Goal: Information Seeking & Learning: Compare options

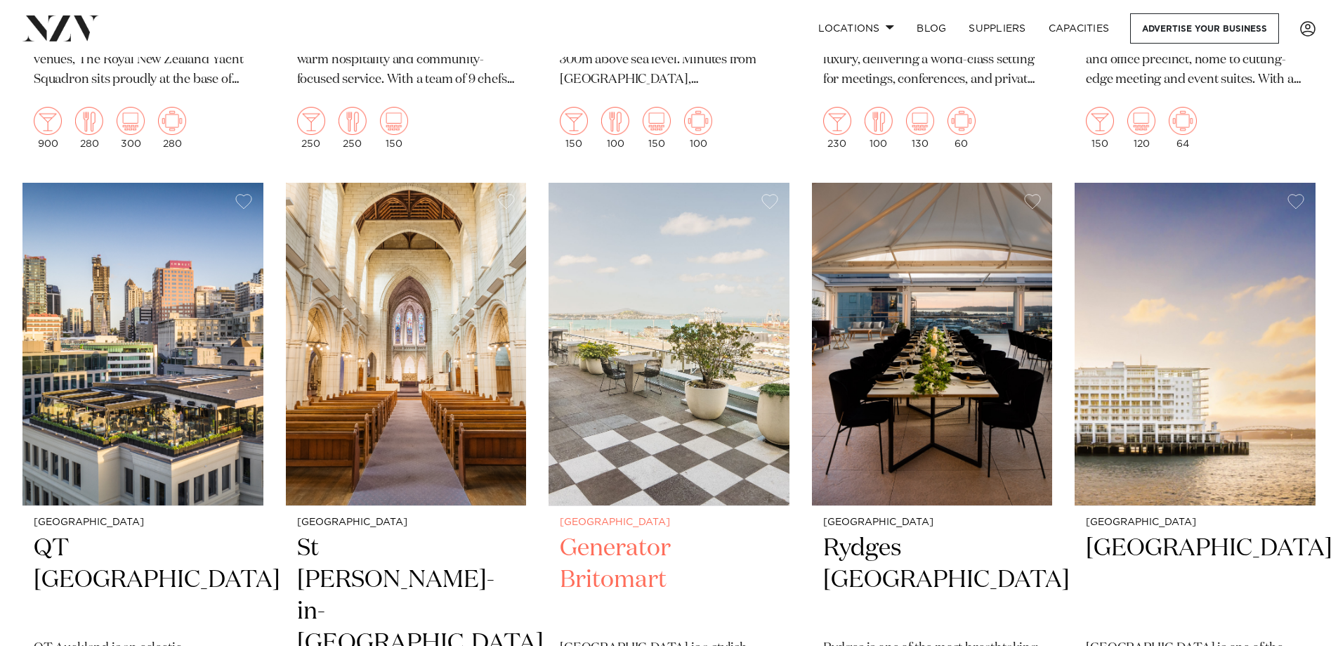
scroll to position [3724, 0]
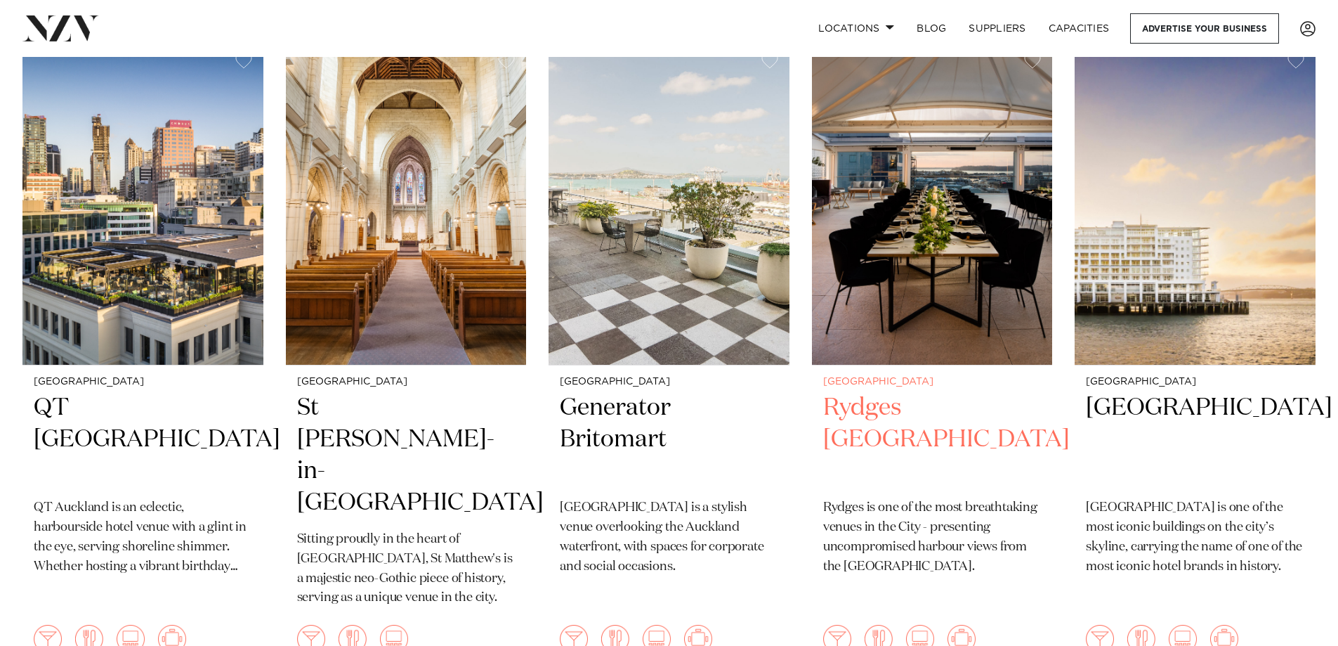
click at [901, 161] on img at bounding box center [932, 203] width 241 height 323
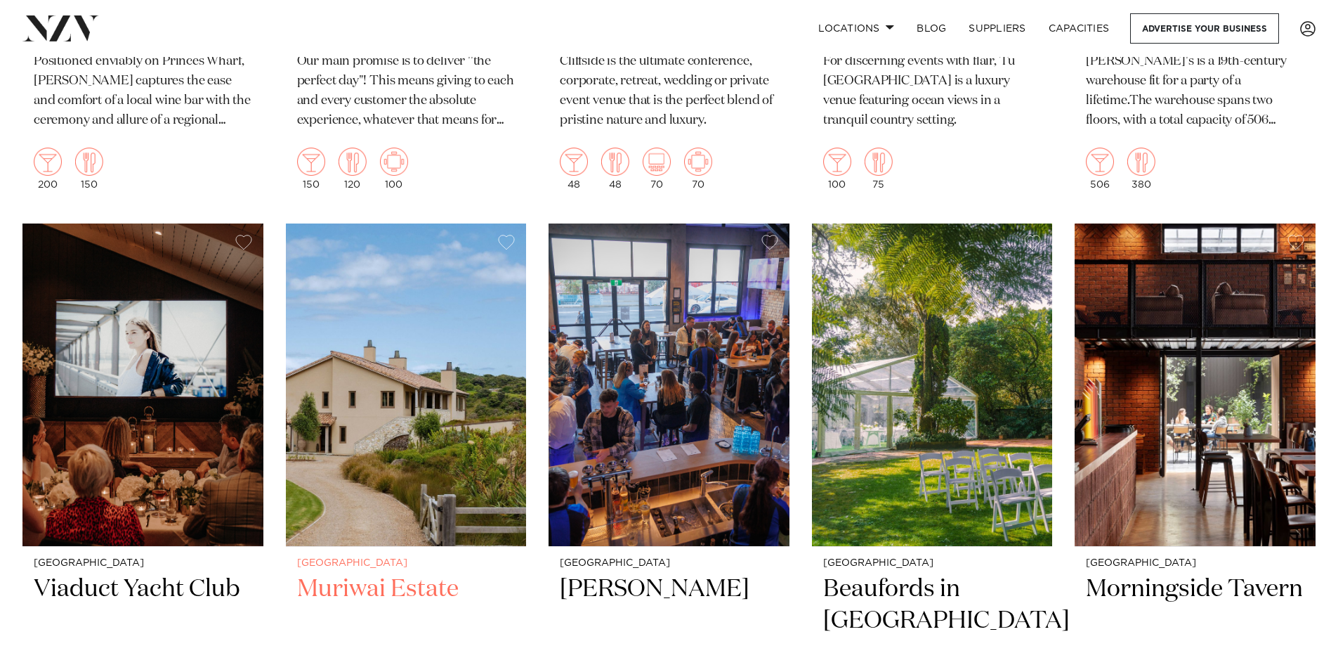
scroll to position [13125, 0]
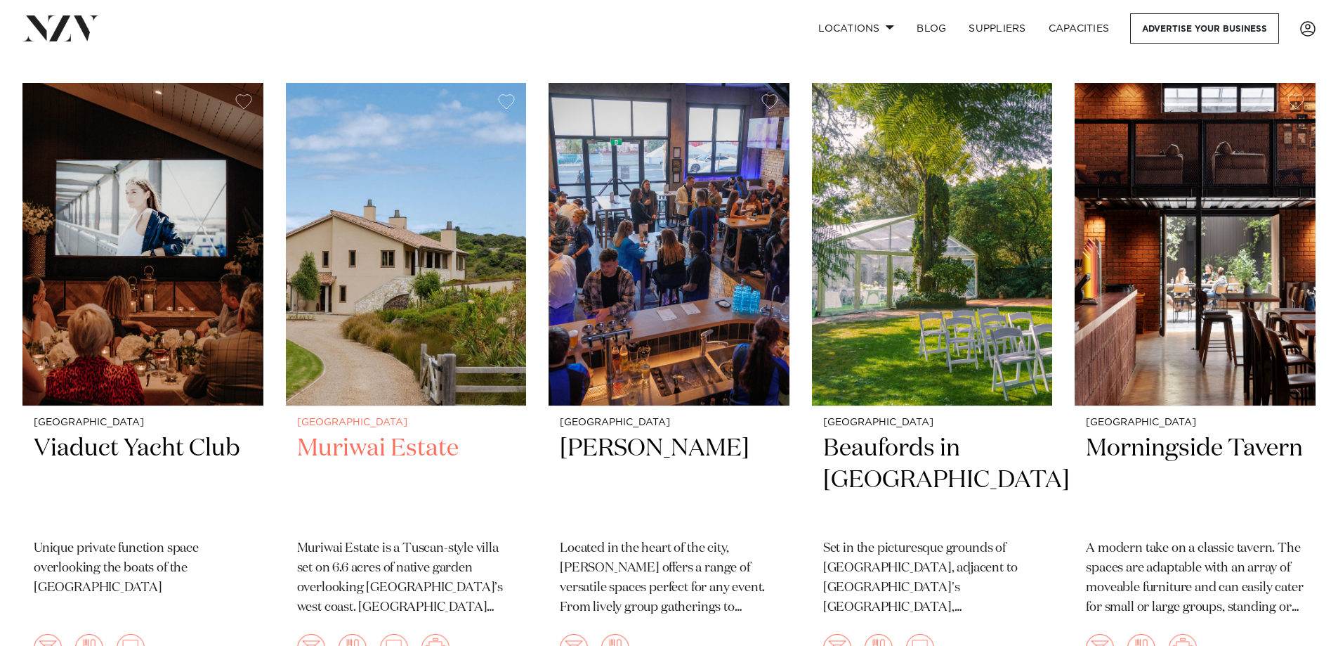
click at [370, 242] on img at bounding box center [406, 244] width 241 height 323
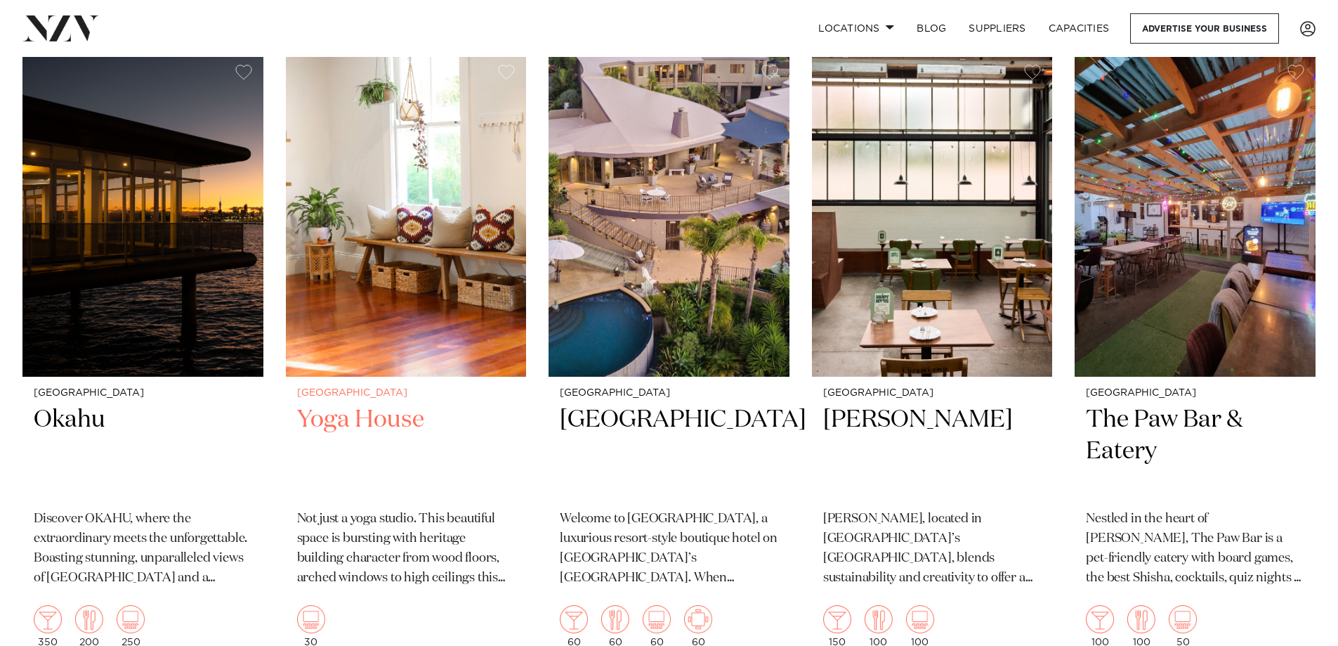
scroll to position [14966, 0]
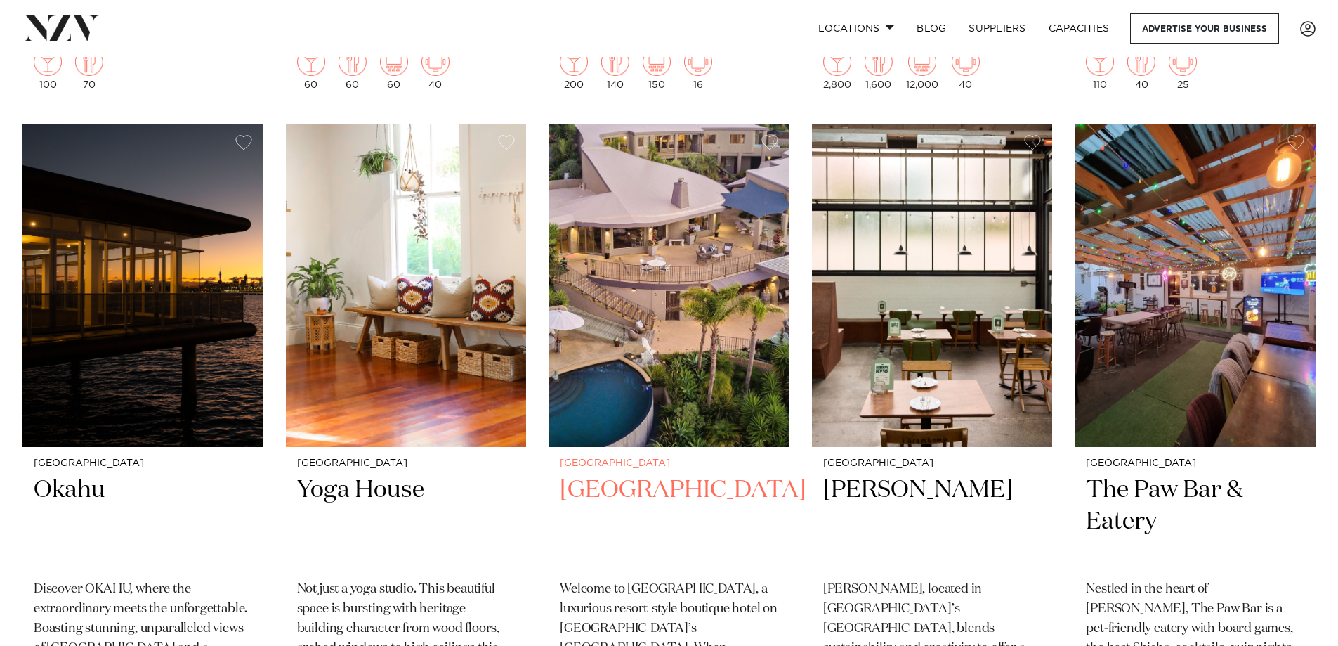
click at [641, 282] on img at bounding box center [669, 285] width 241 height 323
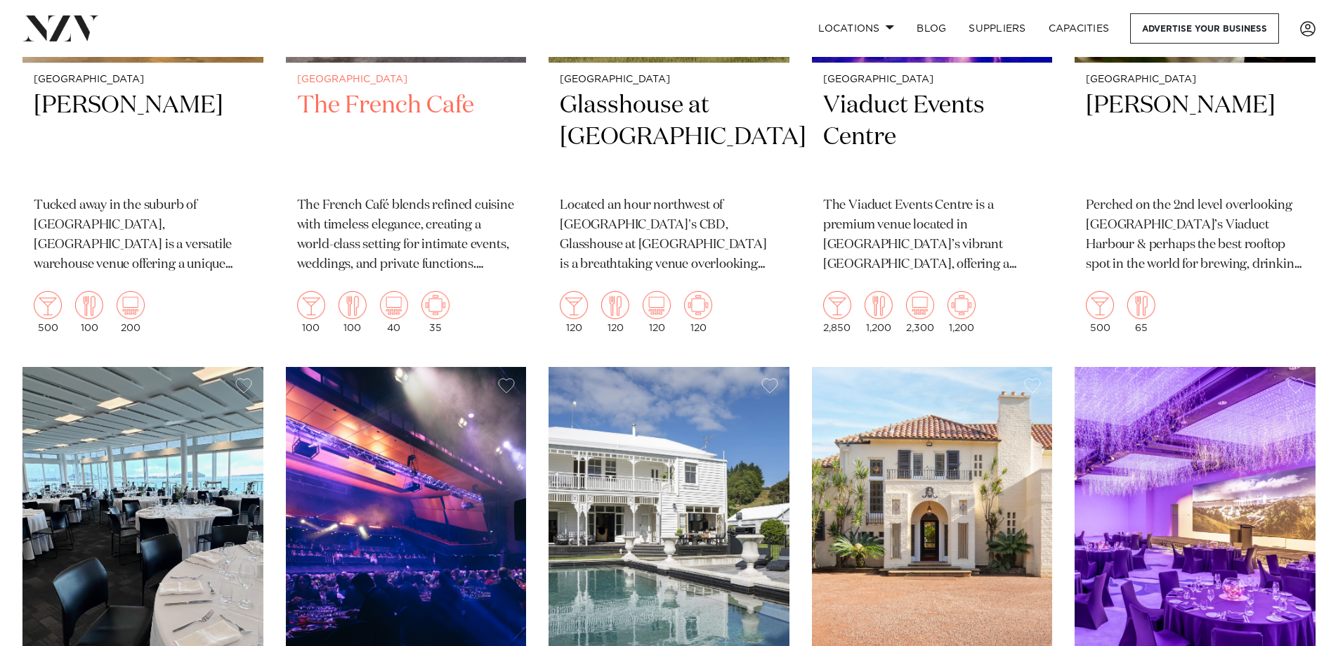
scroll to position [8730, 0]
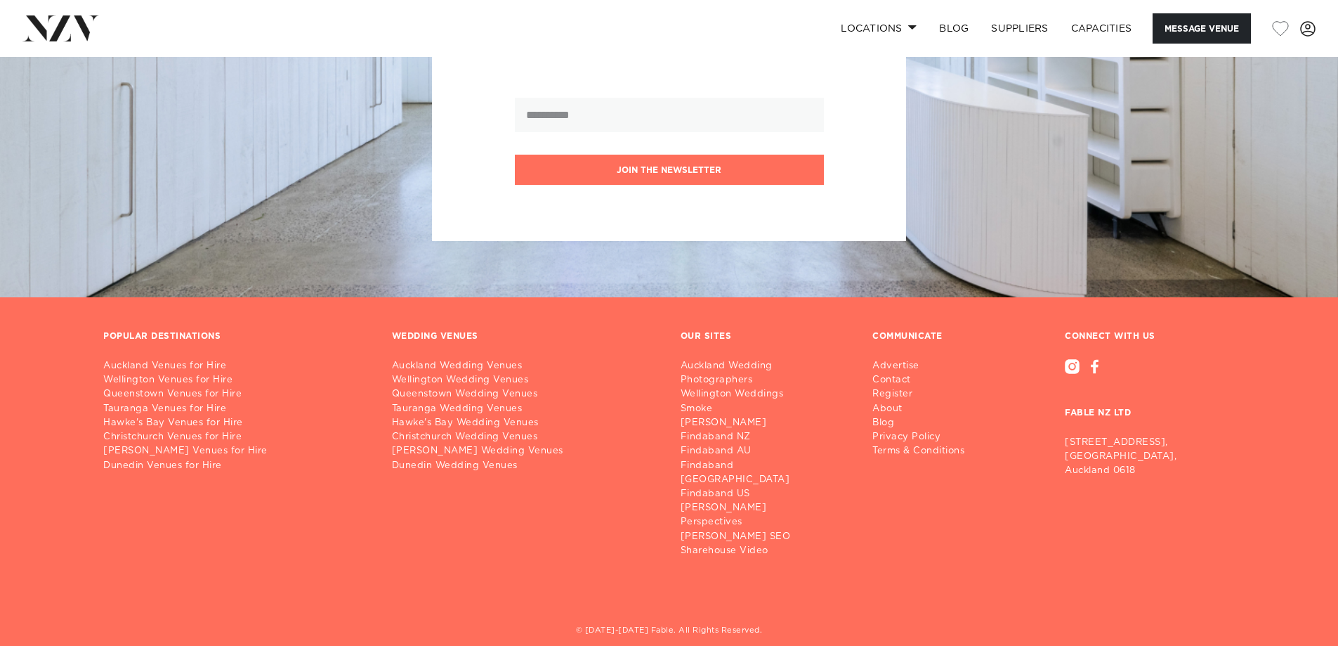
scroll to position [2466, 0]
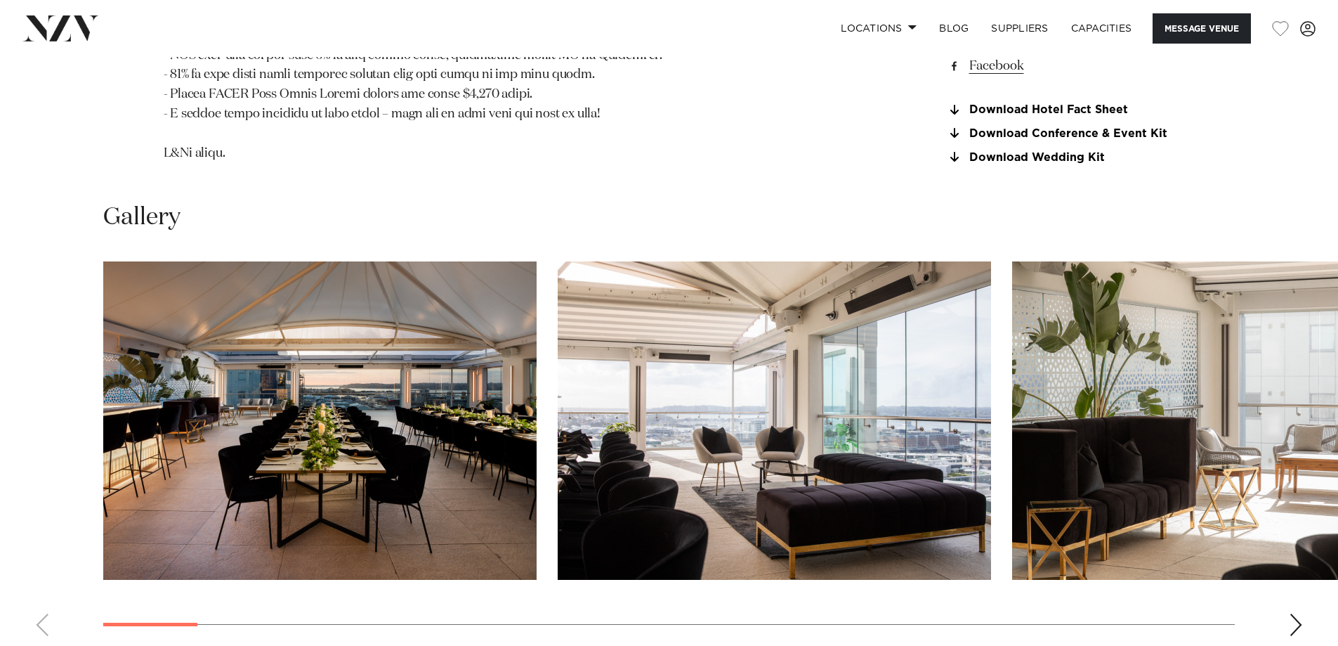
scroll to position [1686, 0]
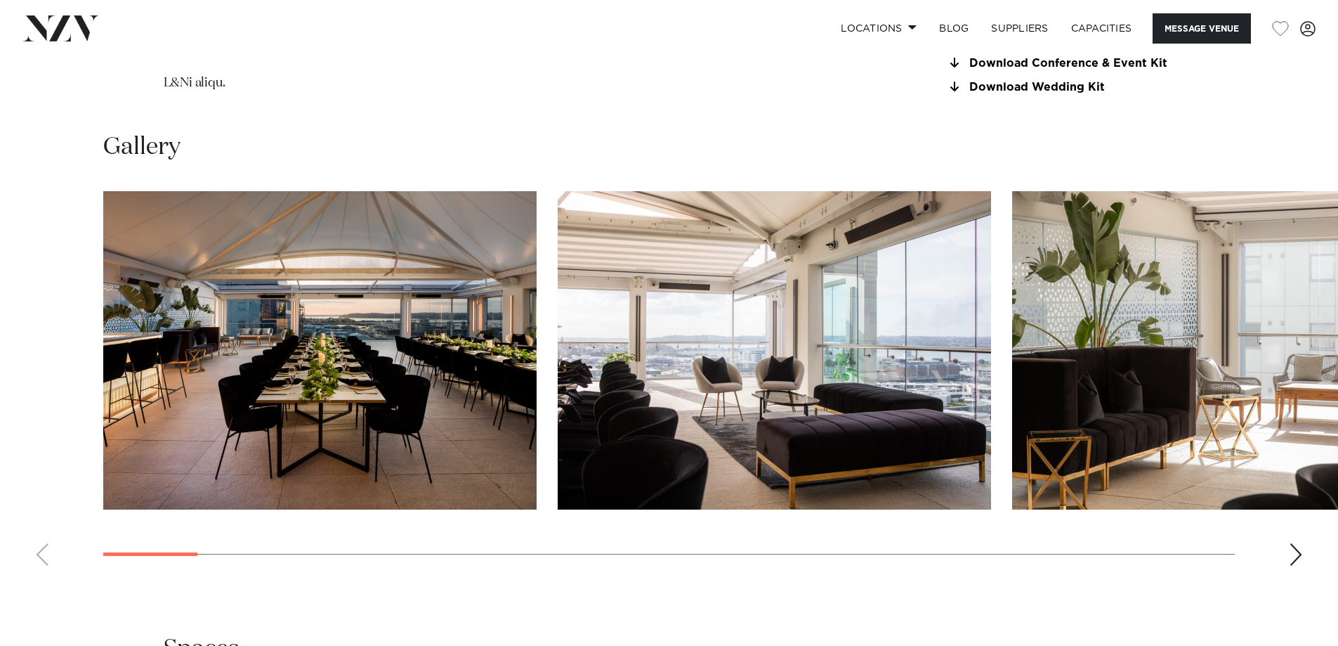
click at [322, 379] on img "1 / 30" at bounding box center [320, 350] width 434 height 318
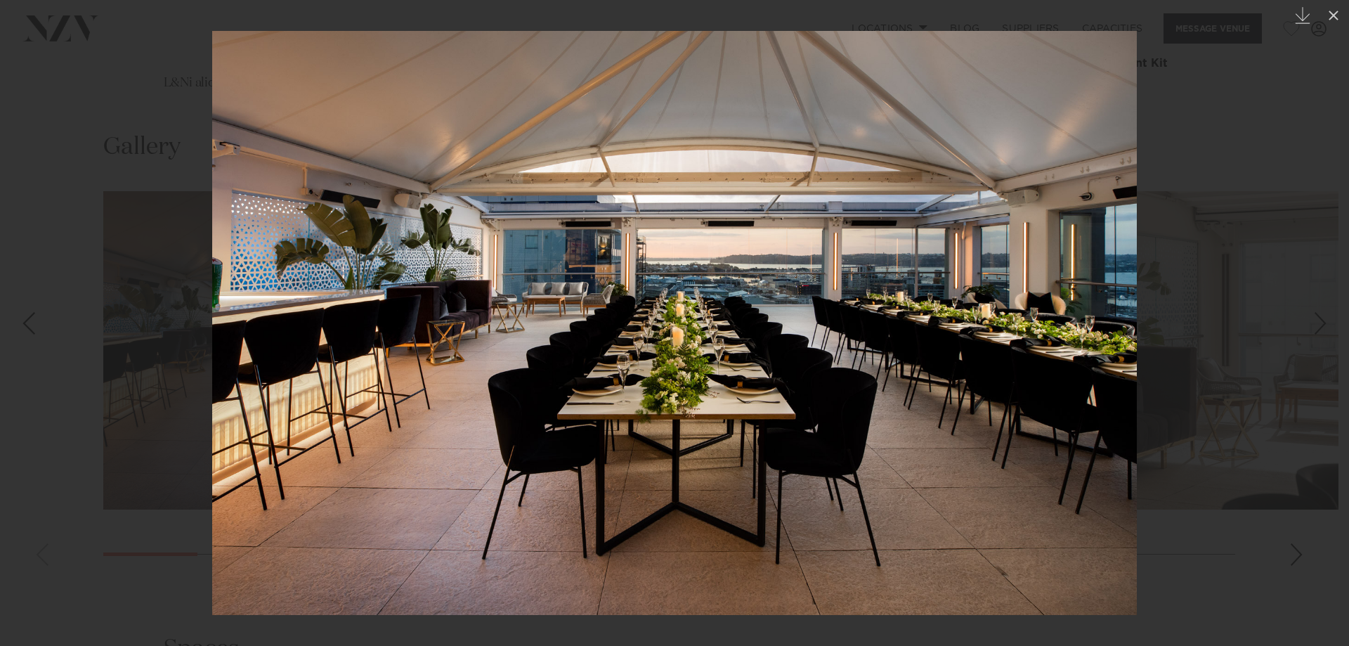
click at [1193, 364] on div at bounding box center [674, 323] width 1349 height 646
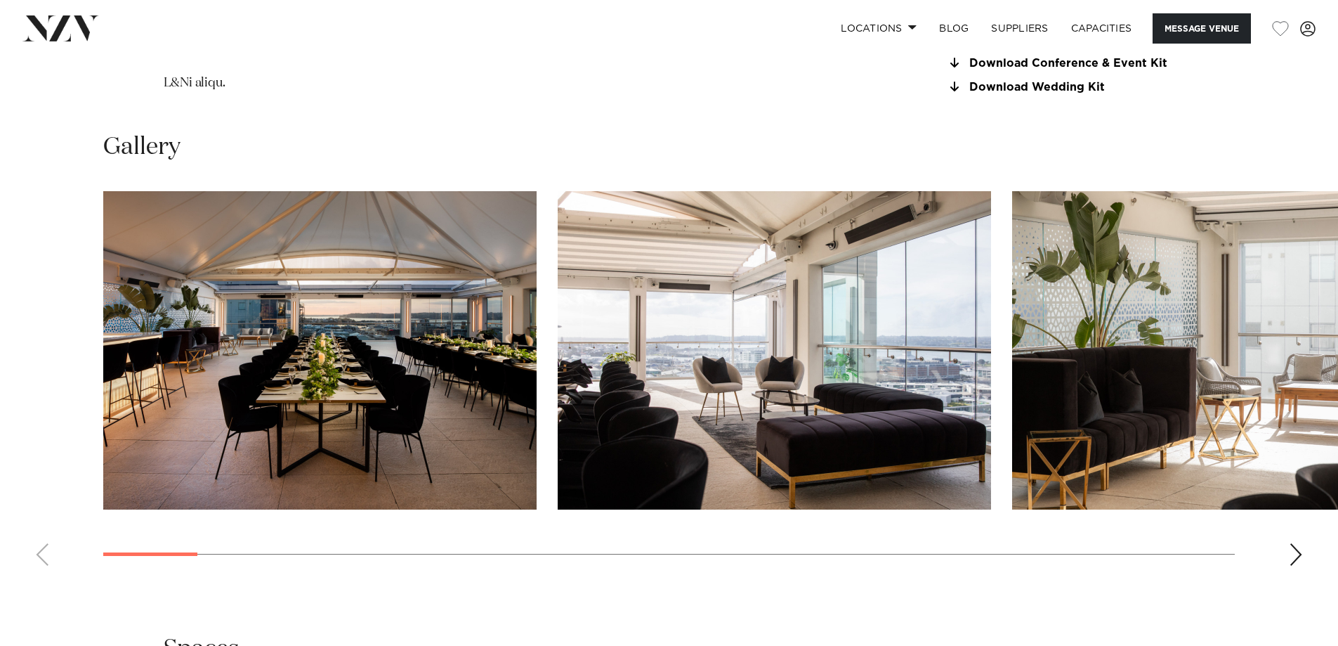
click at [949, 393] on img "2 / 30" at bounding box center [775, 350] width 434 height 318
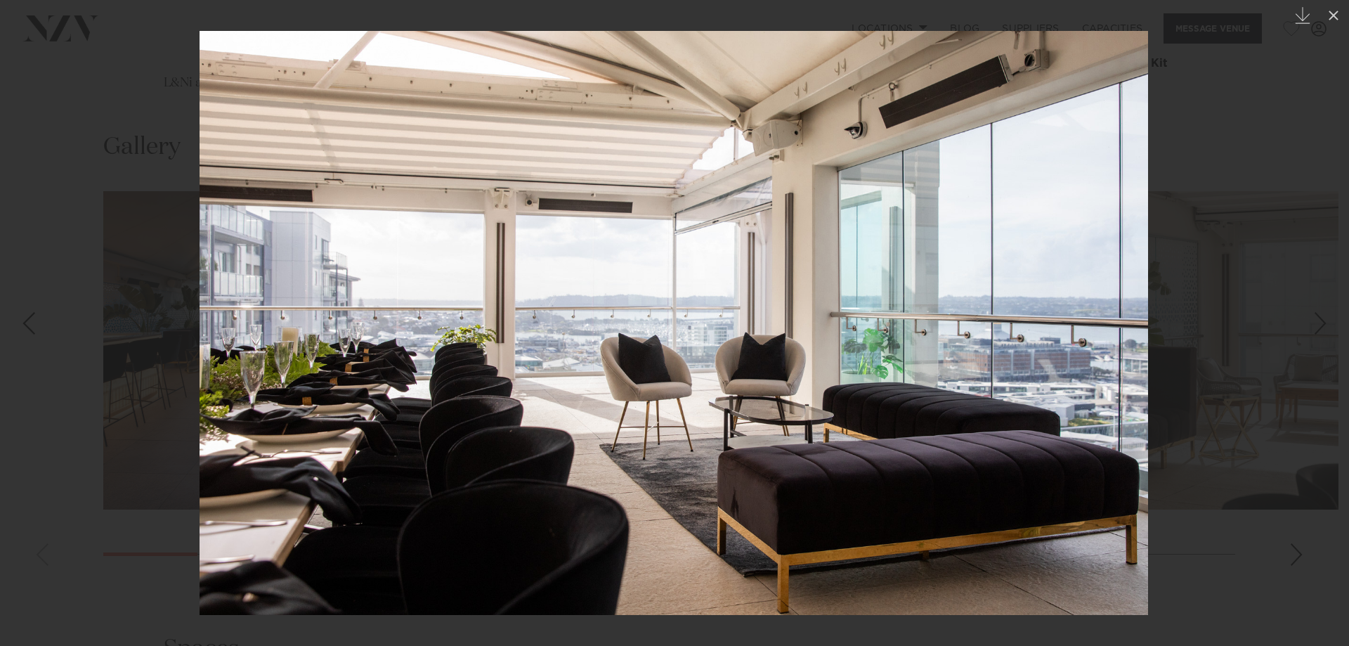
click at [1202, 341] on div at bounding box center [674, 323] width 1349 height 646
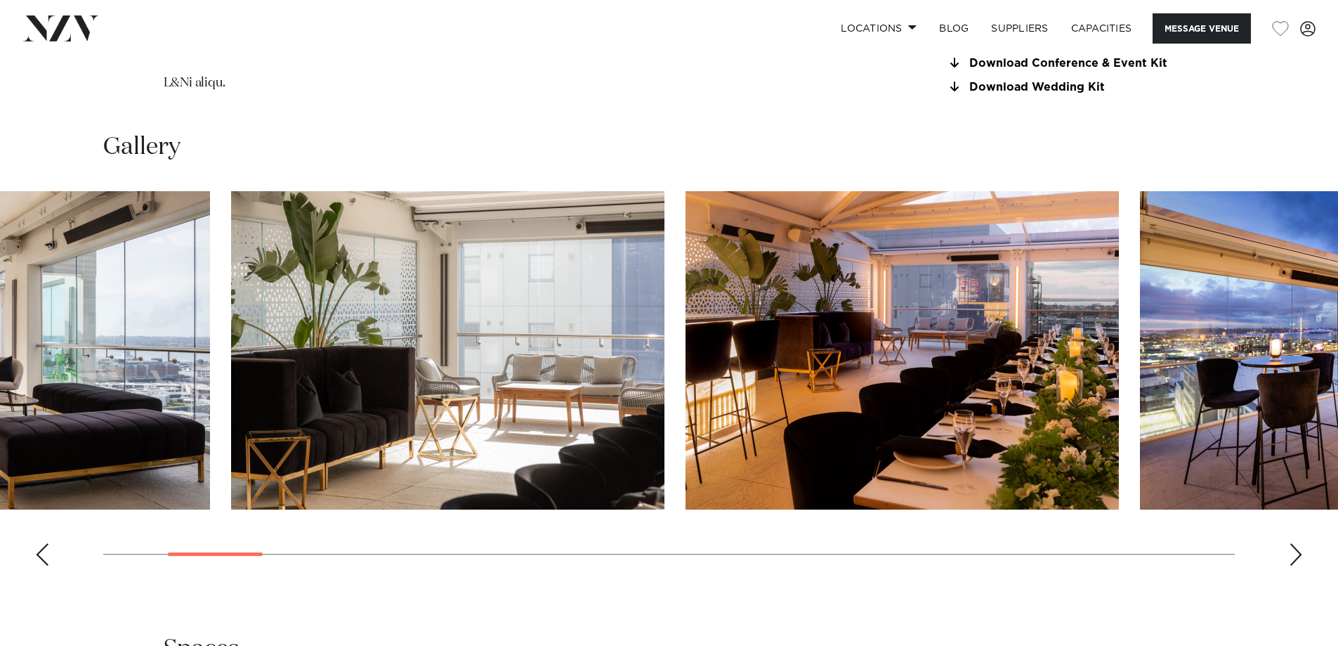
click at [768, 411] on img "4 / 30" at bounding box center [903, 350] width 434 height 318
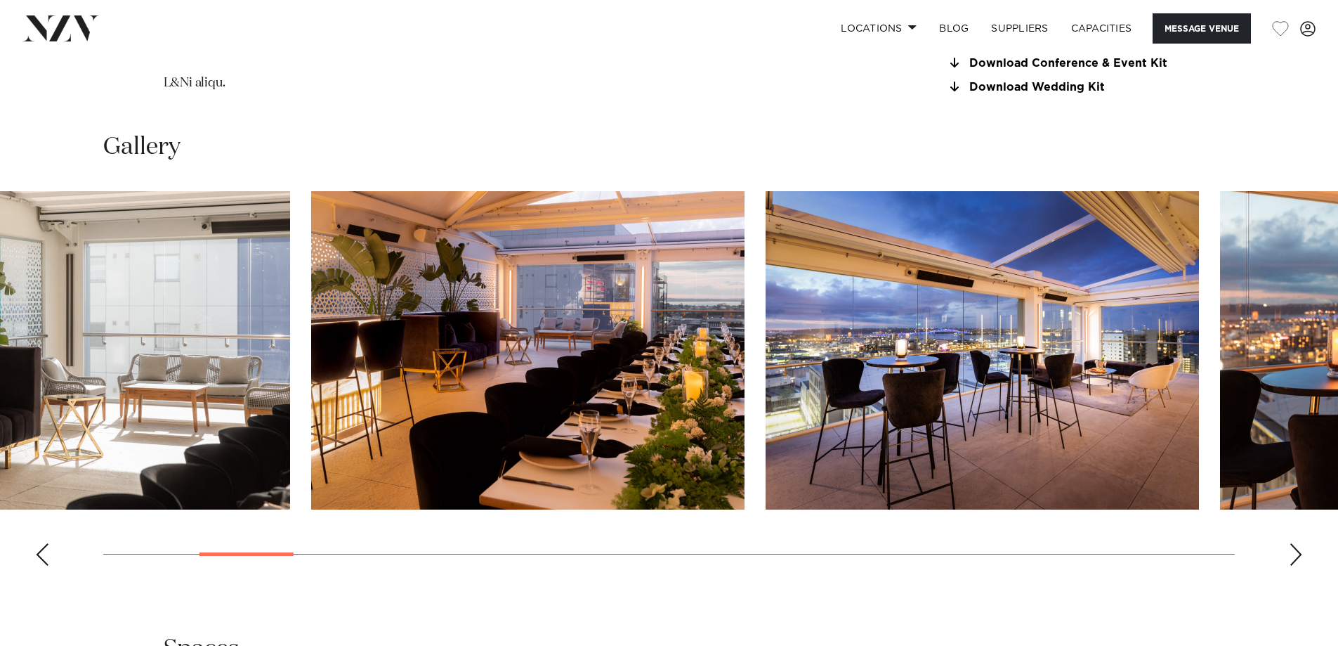
click at [550, 413] on img "4 / 30" at bounding box center [528, 350] width 434 height 318
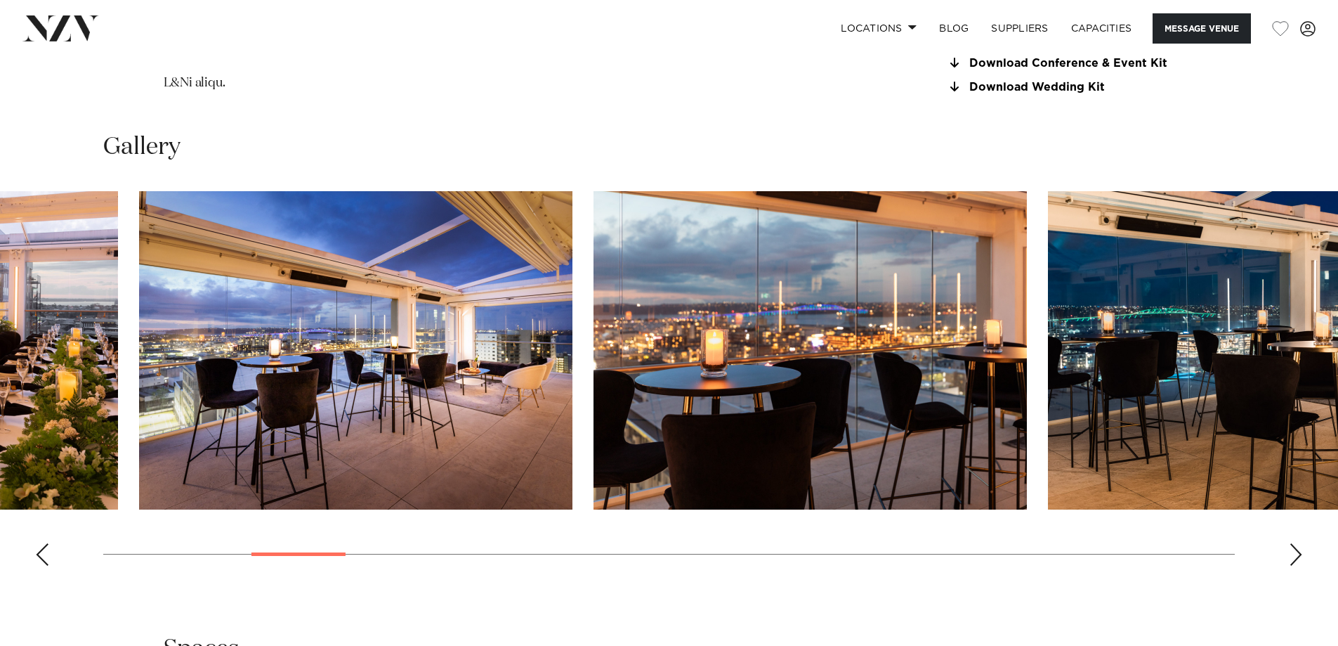
click at [632, 308] on img "6 / 30" at bounding box center [811, 350] width 434 height 318
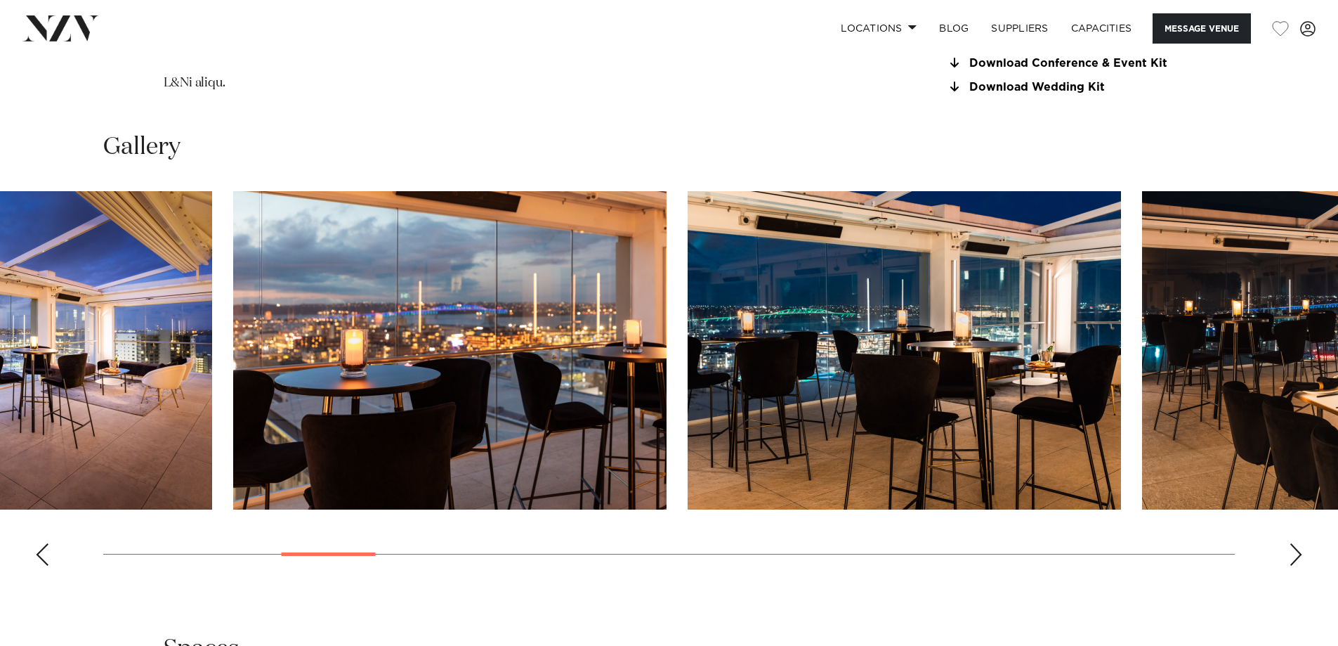
click at [566, 331] on img "6 / 30" at bounding box center [450, 350] width 434 height 318
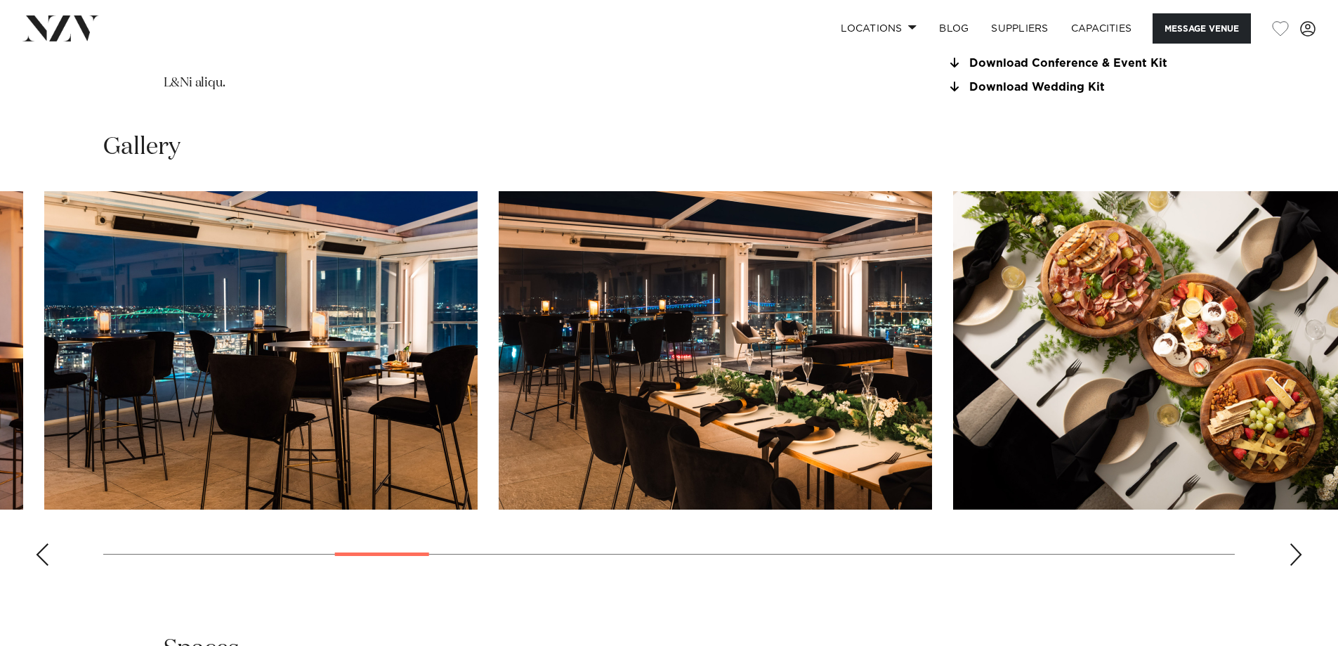
click at [644, 287] on img "8 / 30" at bounding box center [716, 350] width 434 height 318
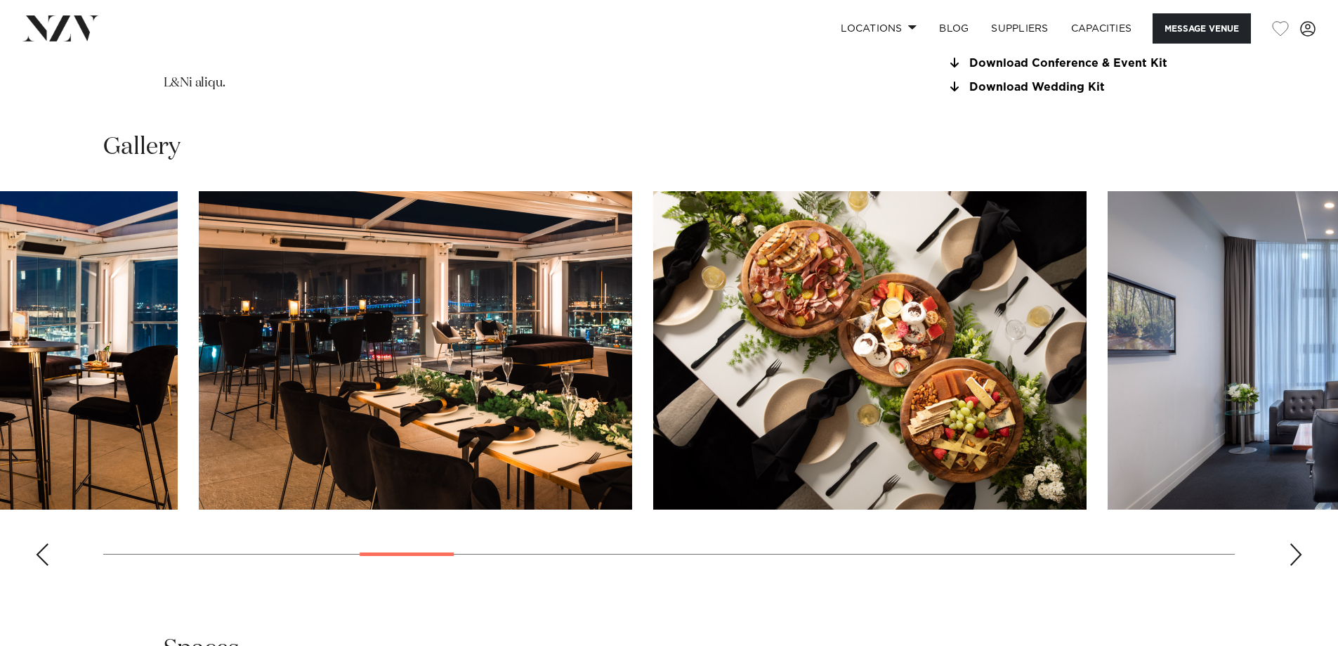
click at [696, 311] on img "9 / 30" at bounding box center [870, 350] width 434 height 318
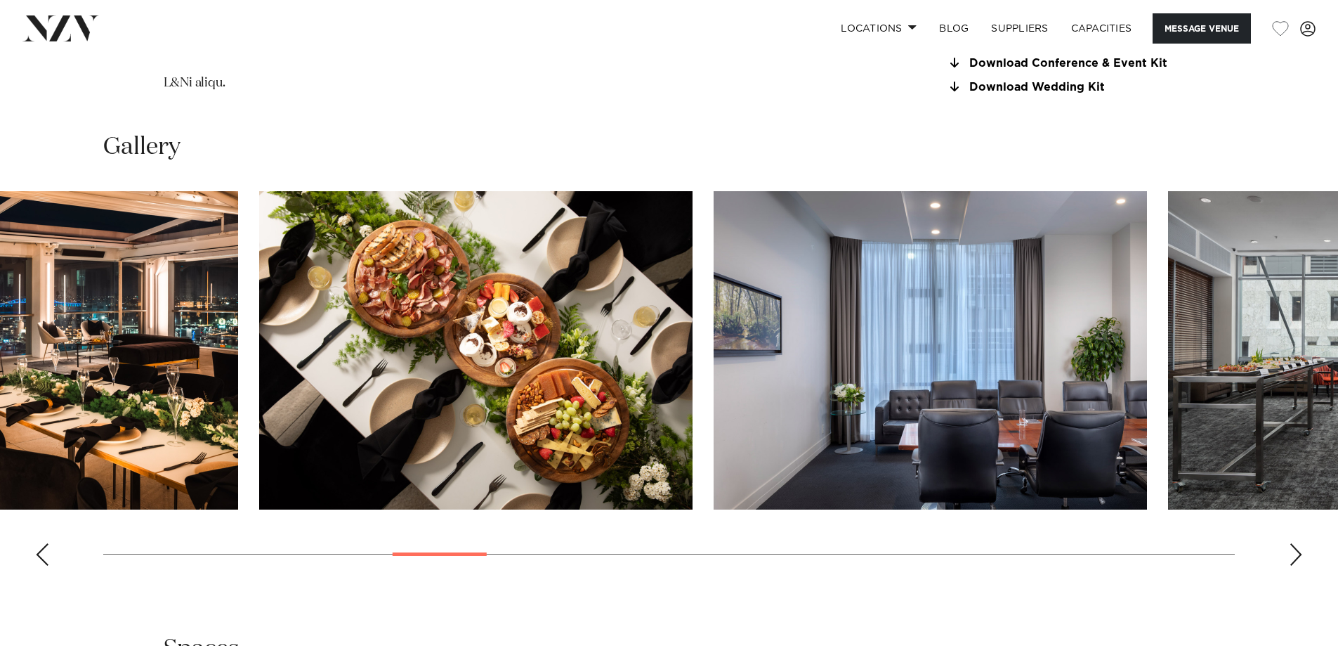
click at [796, 297] on img "10 / 30" at bounding box center [931, 350] width 434 height 318
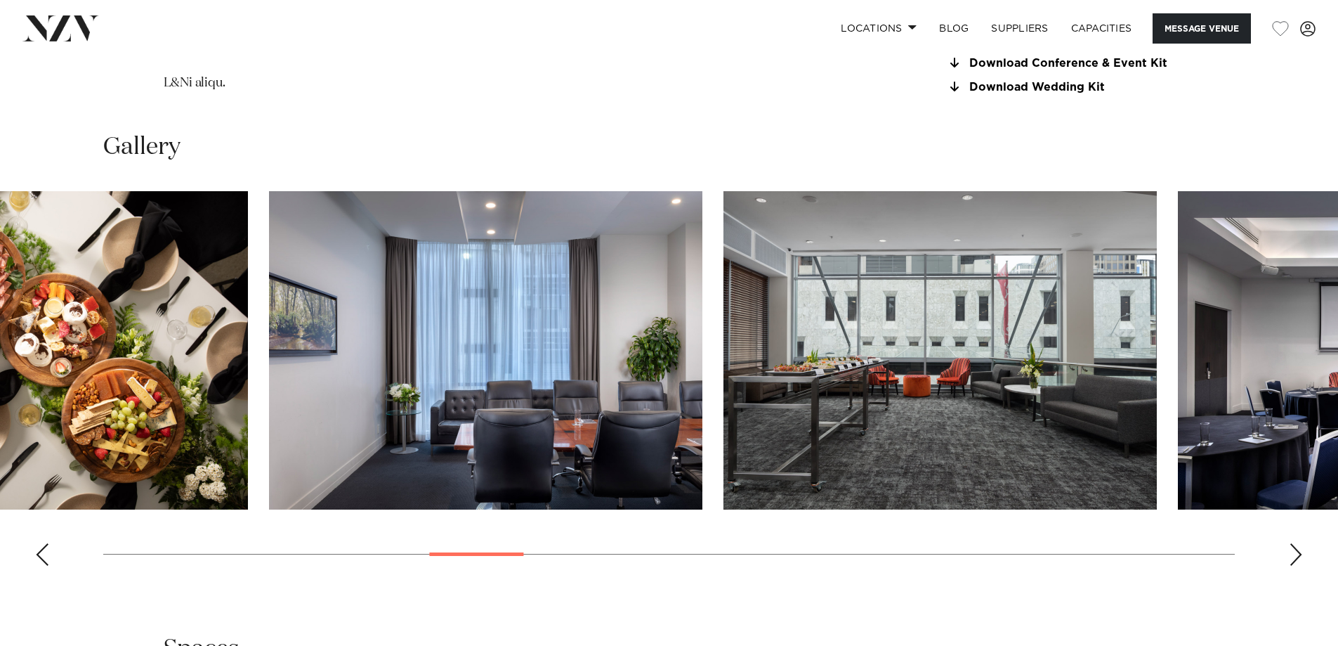
click at [907, 311] on img "11 / 30" at bounding box center [941, 350] width 434 height 318
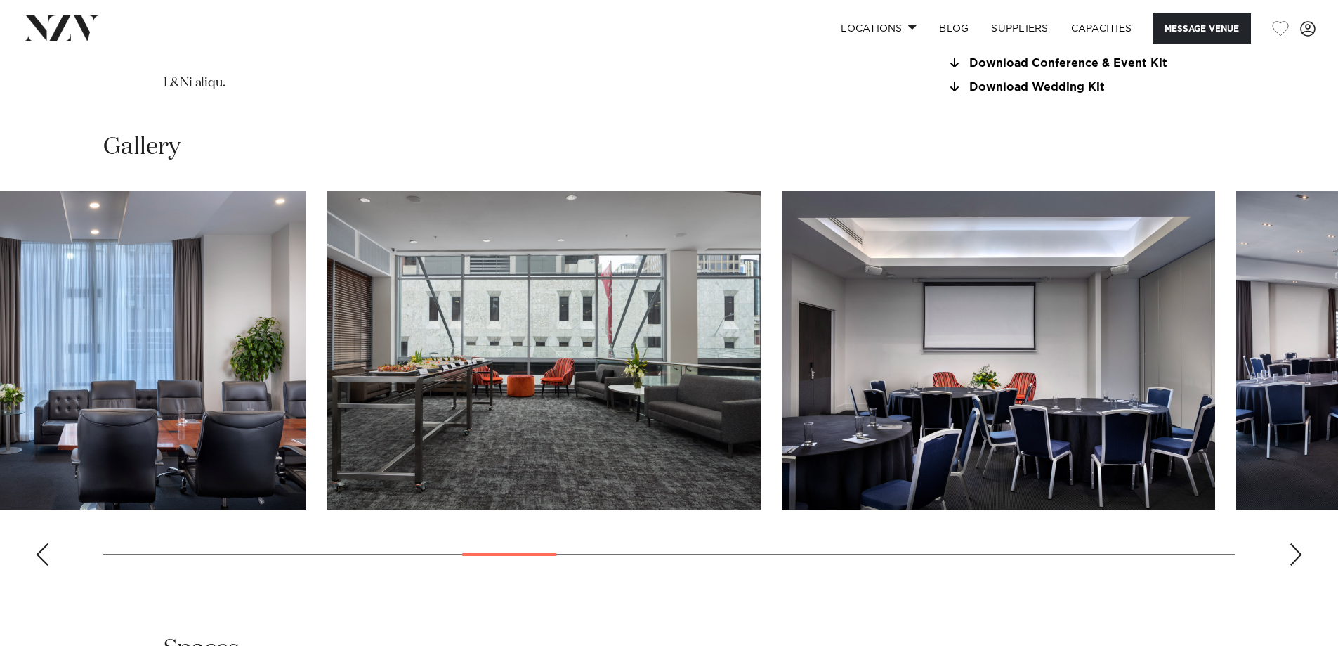
click at [890, 304] on img "12 / 30" at bounding box center [999, 350] width 434 height 318
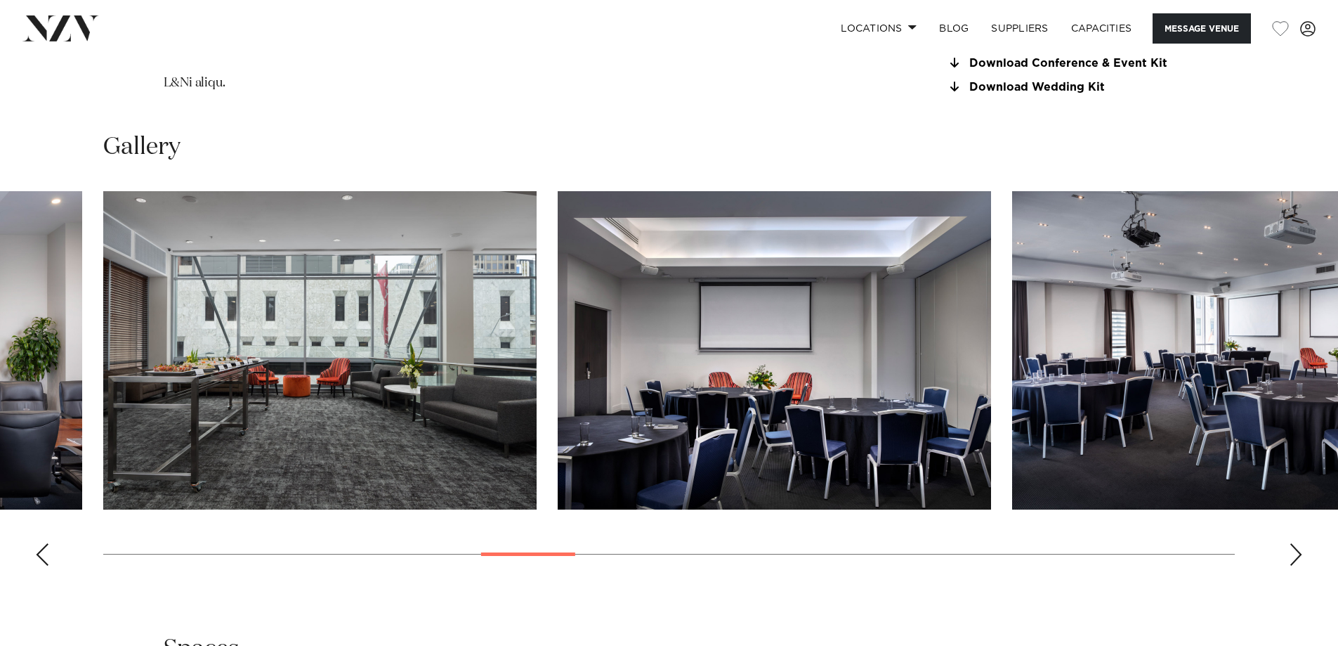
drag, startPoint x: 41, startPoint y: 111, endPoint x: 135, endPoint y: 134, distance: 97.0
click at [41, 111] on div "Auckland Rydges Auckland Message Venue Auckland Rydges Auckland Rydges is one o…" at bounding box center [669, 419] width 1338 height 4096
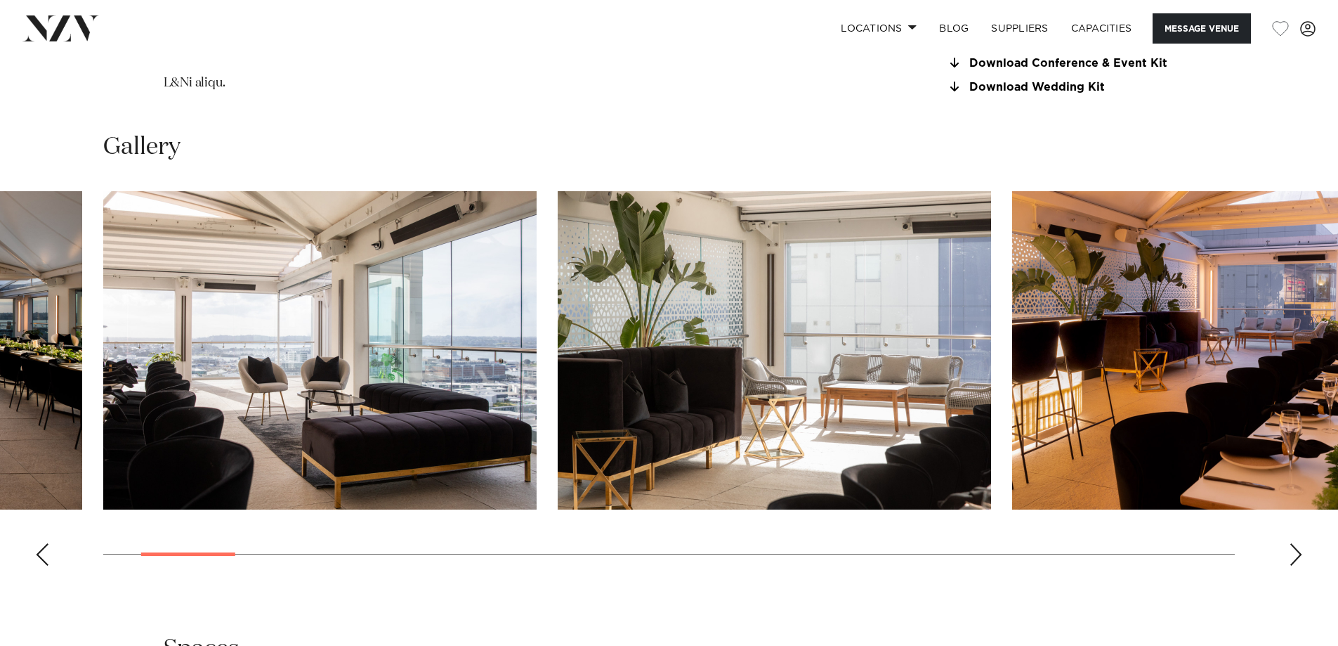
scroll to position [1827, 0]
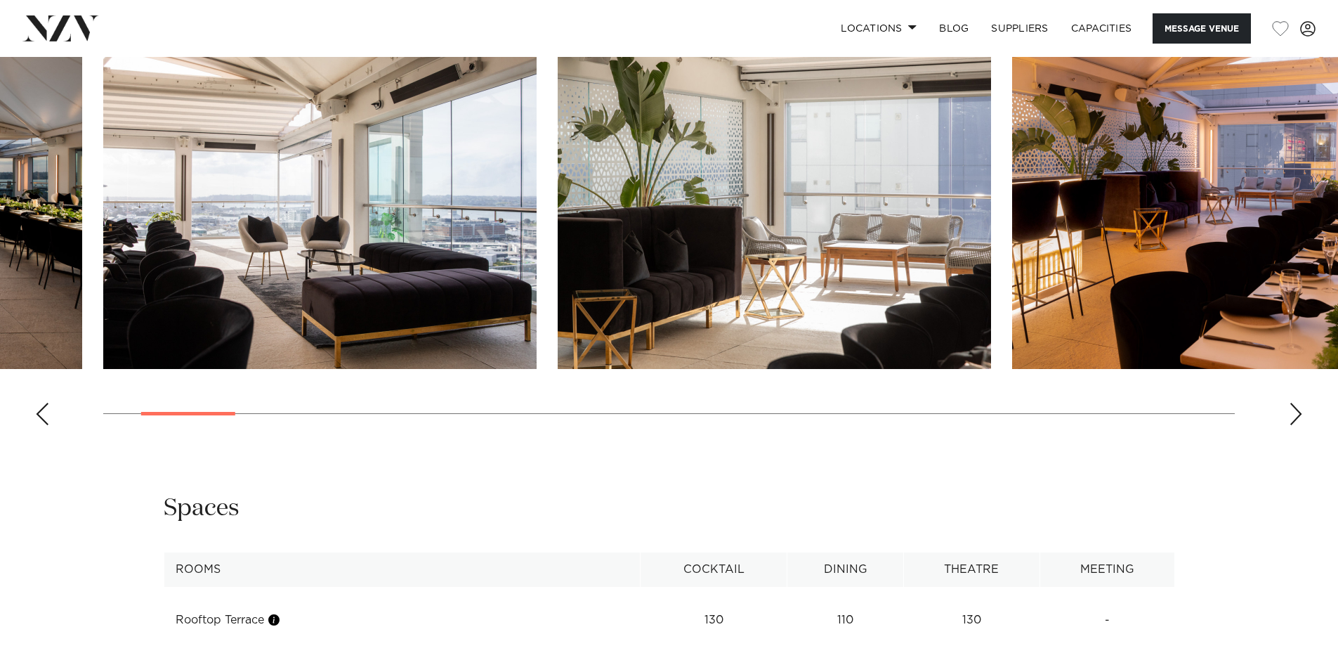
click at [1294, 415] on div "Next slide" at bounding box center [1296, 414] width 14 height 22
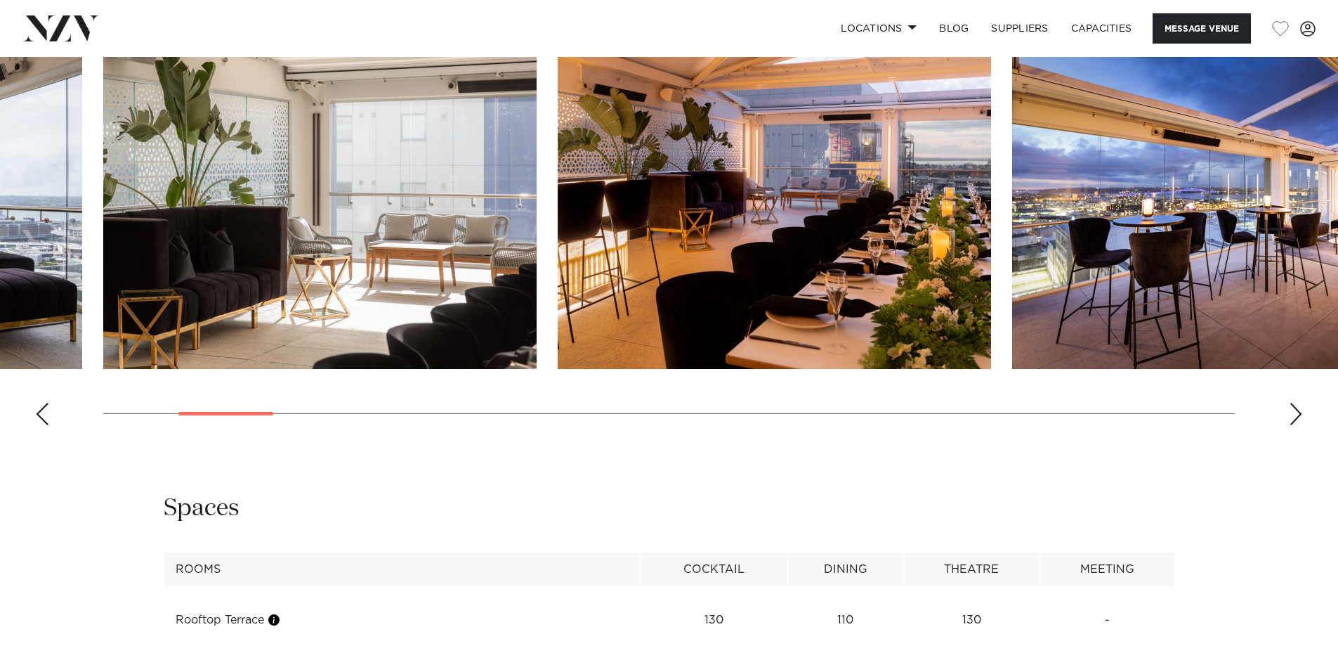
click at [1294, 415] on div "Next slide" at bounding box center [1296, 414] width 14 height 22
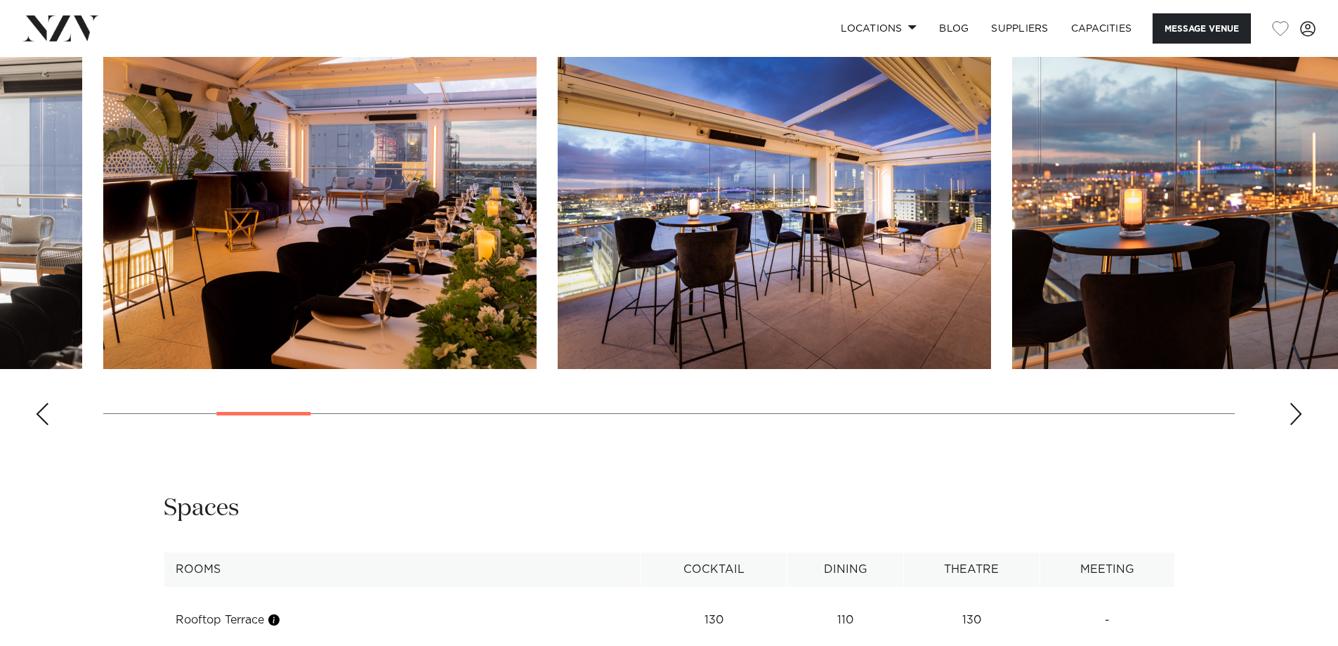
click at [1289, 419] on swiper-container at bounding box center [669, 244] width 1338 height 386
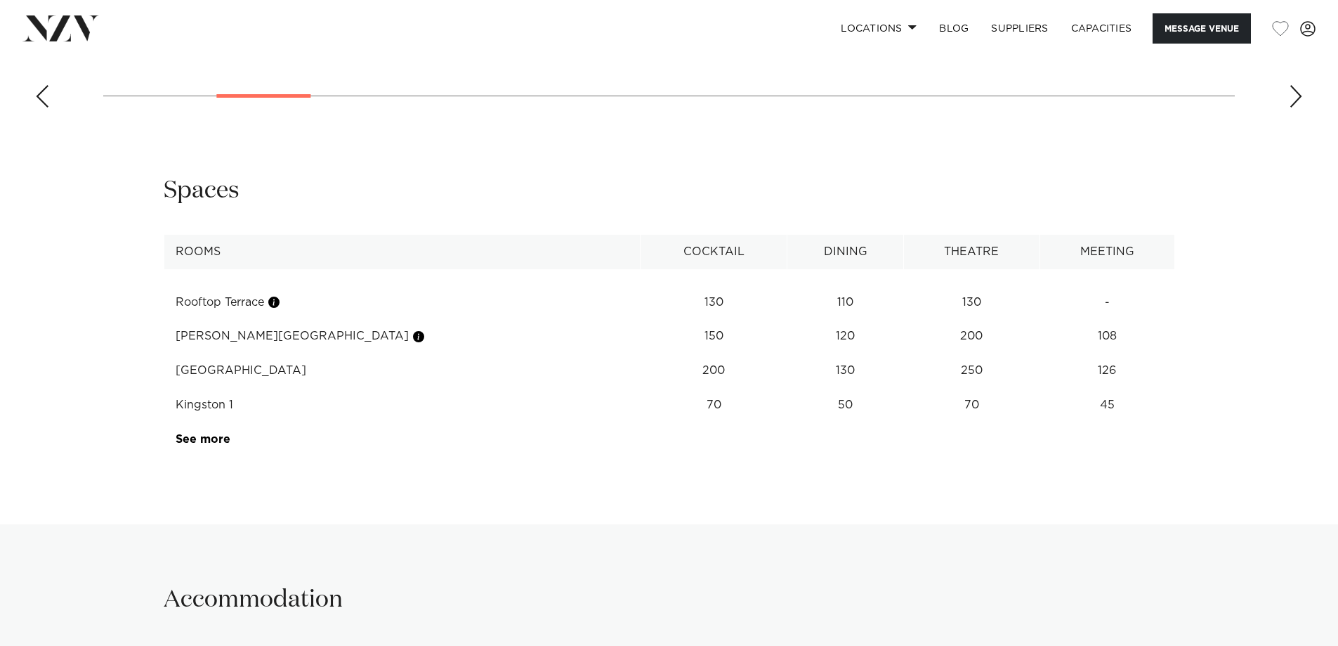
scroll to position [2074, 0]
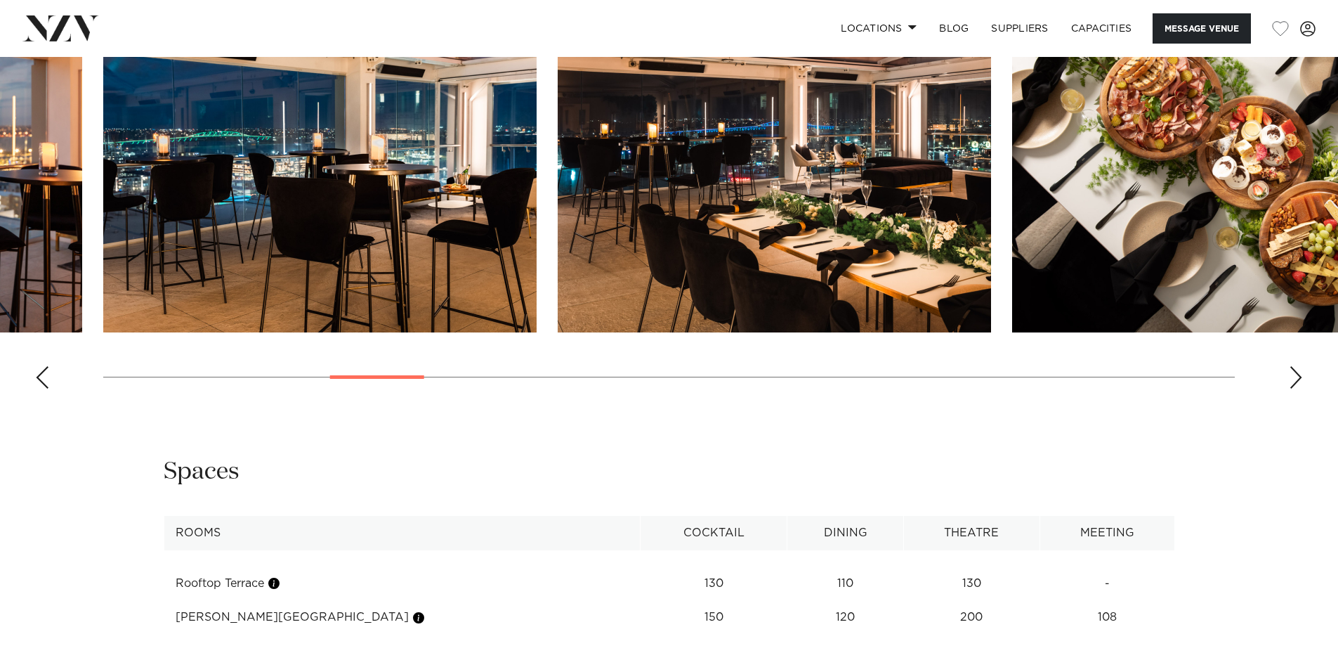
scroll to position [1723, 0]
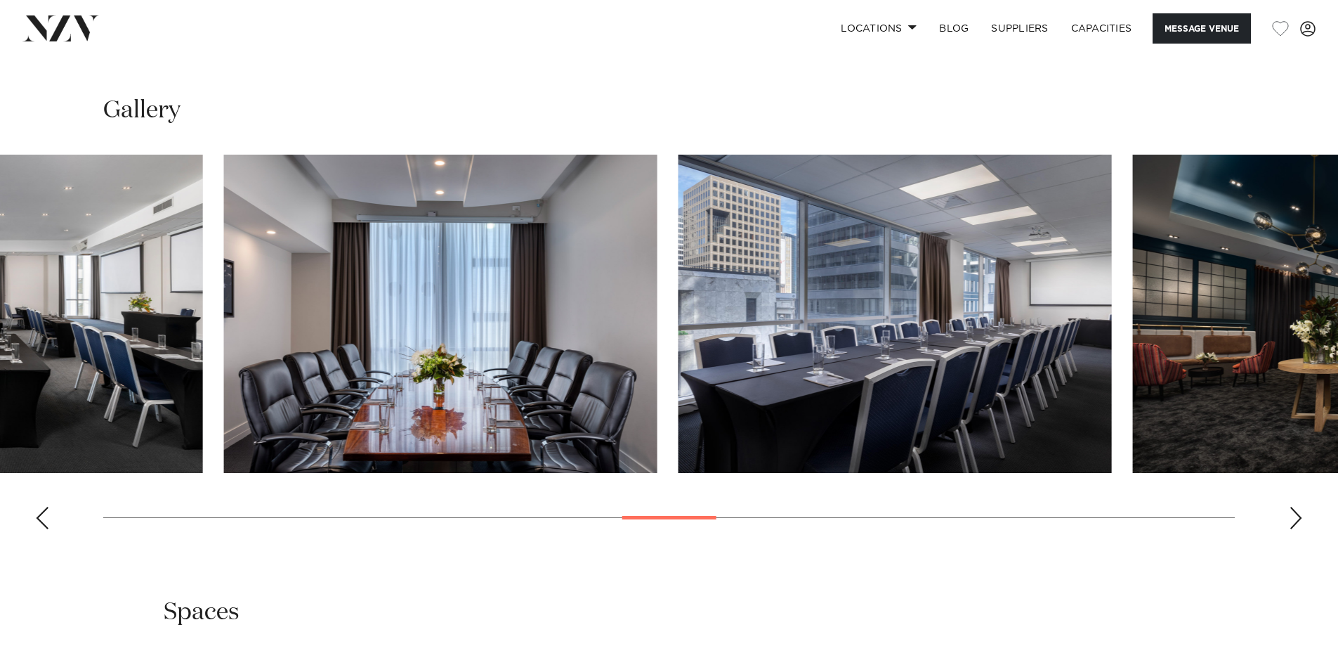
click at [658, 512] on swiper-container at bounding box center [669, 348] width 1338 height 386
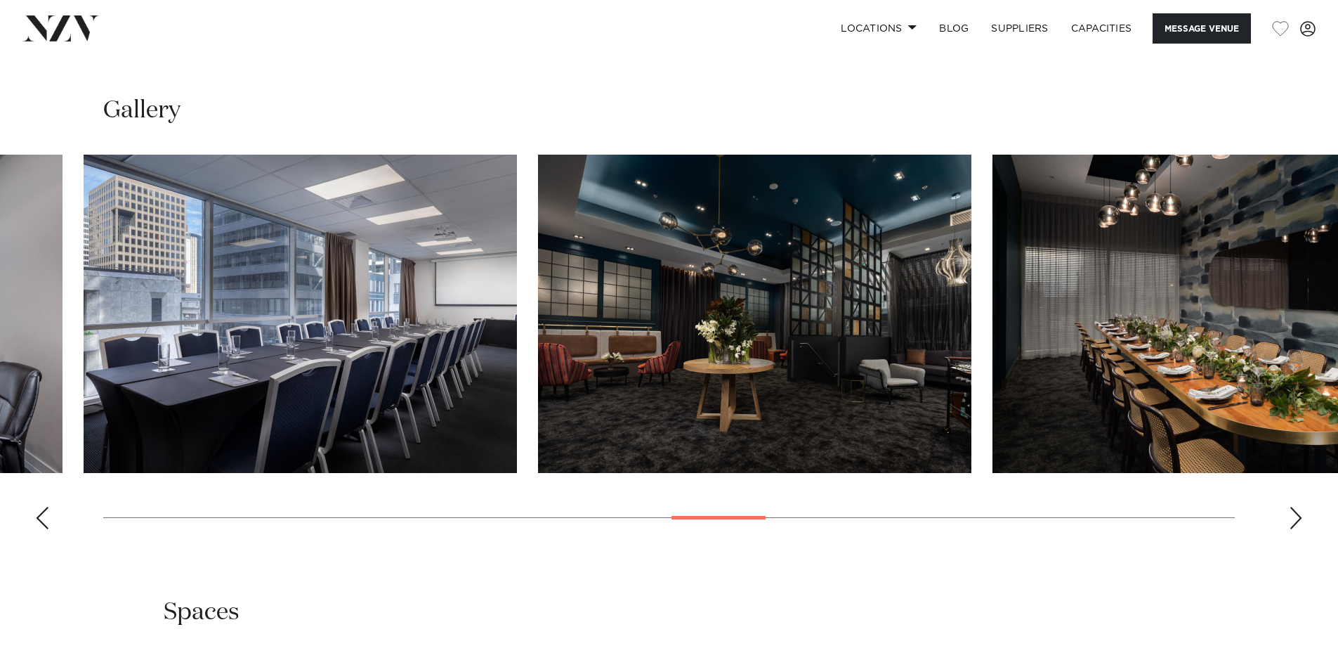
click at [201, 492] on swiper-container at bounding box center [669, 348] width 1338 height 386
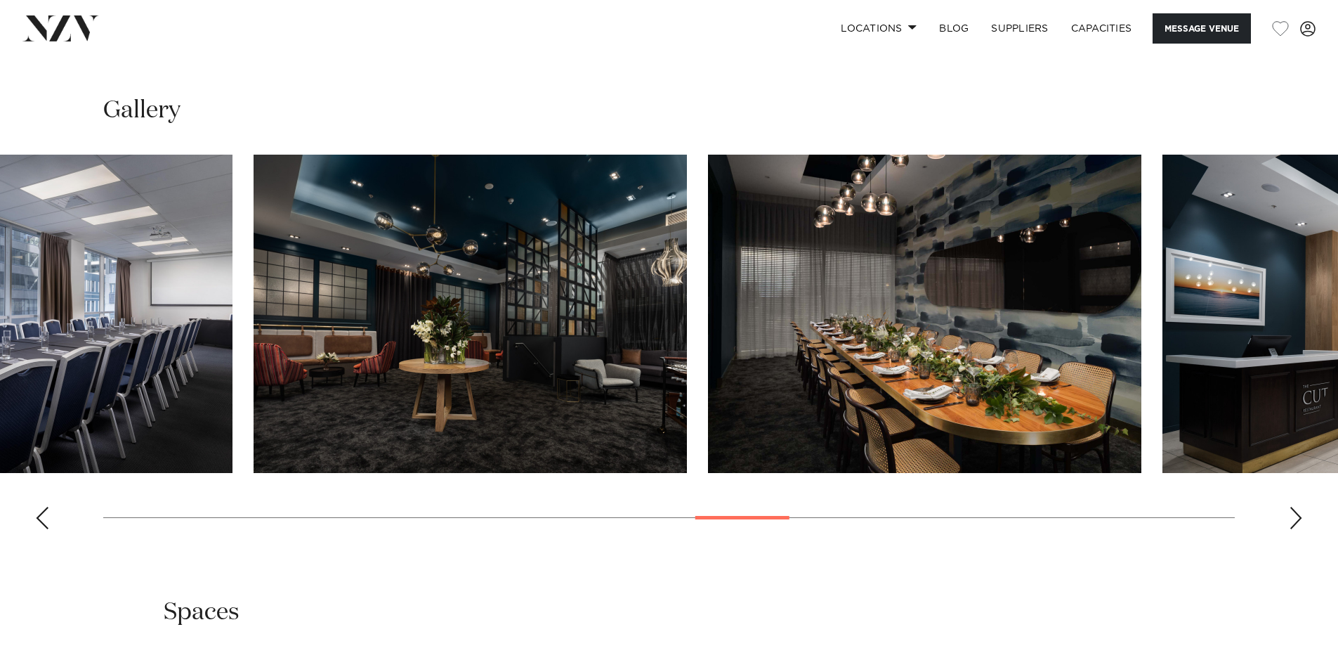
click at [348, 510] on swiper-container at bounding box center [669, 348] width 1338 height 386
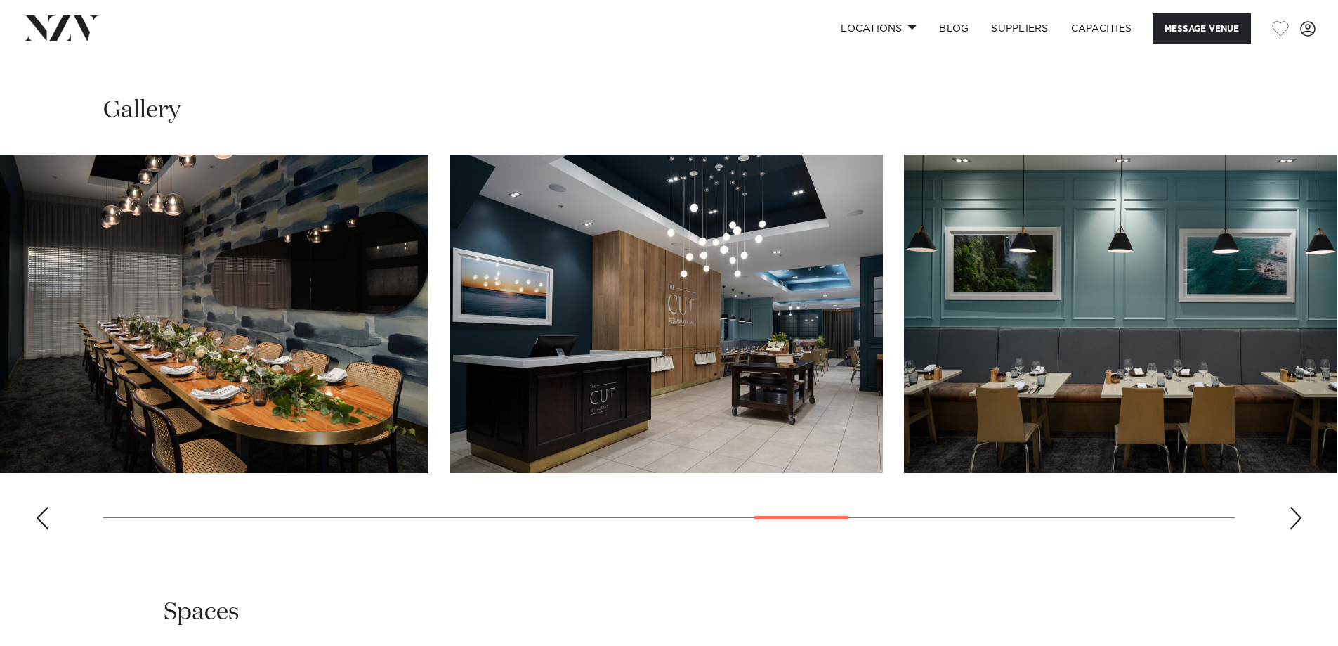
click at [148, 499] on swiper-container at bounding box center [669, 348] width 1338 height 386
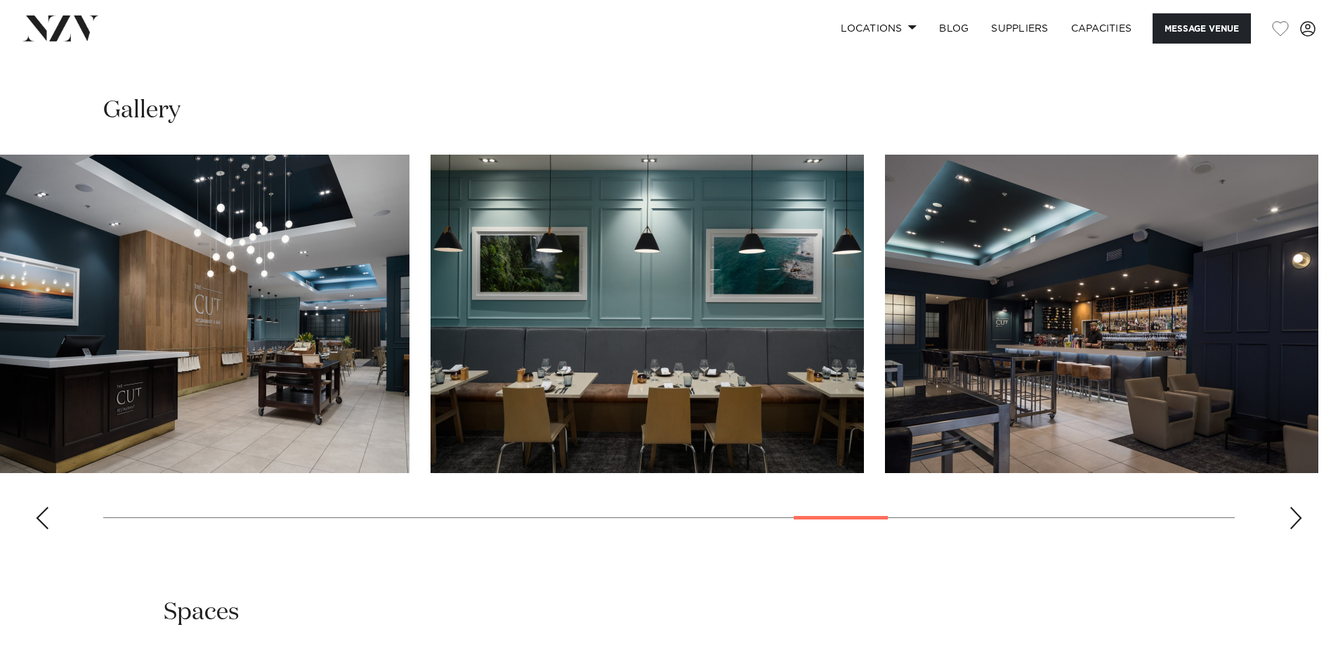
click at [95, 402] on img "19 / 30" at bounding box center [193, 314] width 434 height 318
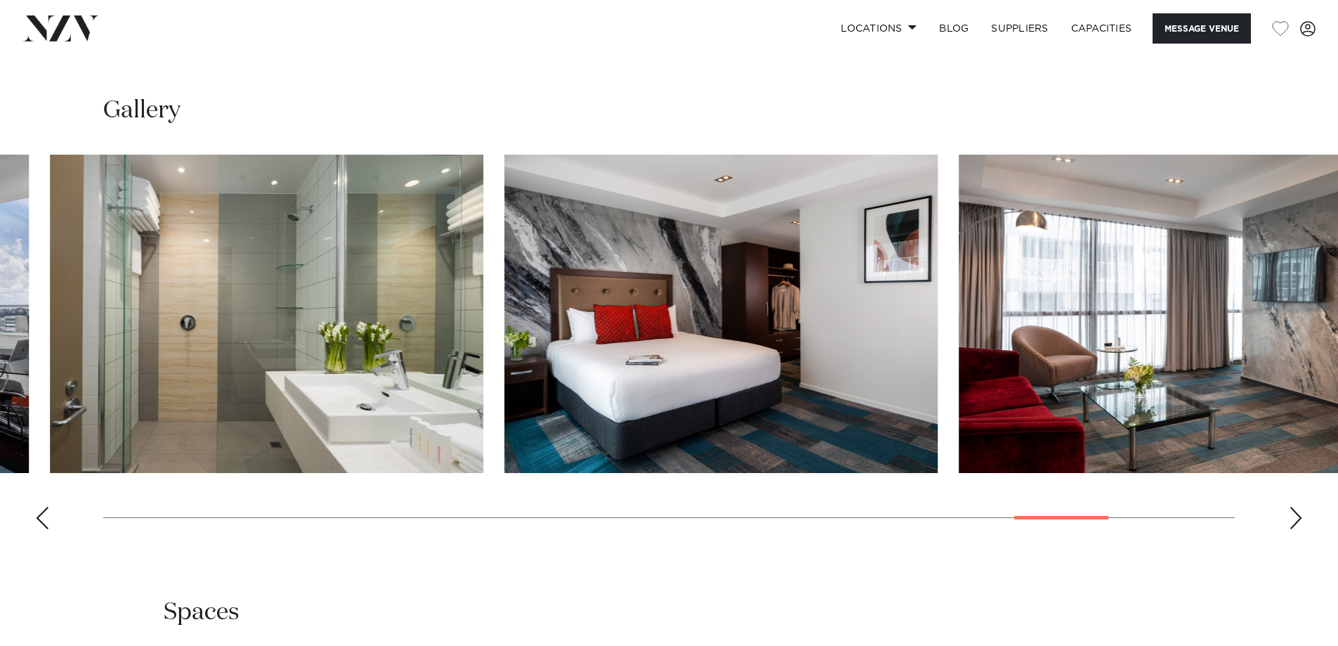
click at [1065, 502] on swiper-container at bounding box center [669, 348] width 1338 height 386
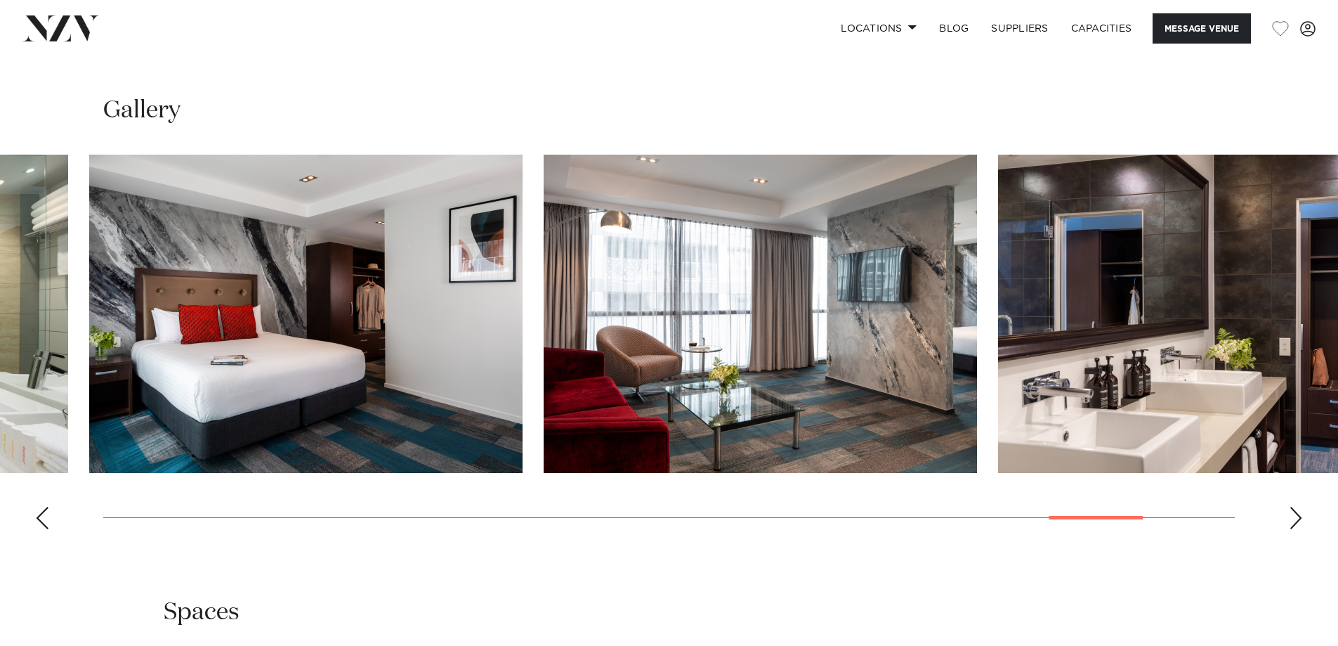
click at [345, 435] on swiper-container at bounding box center [669, 348] width 1338 height 386
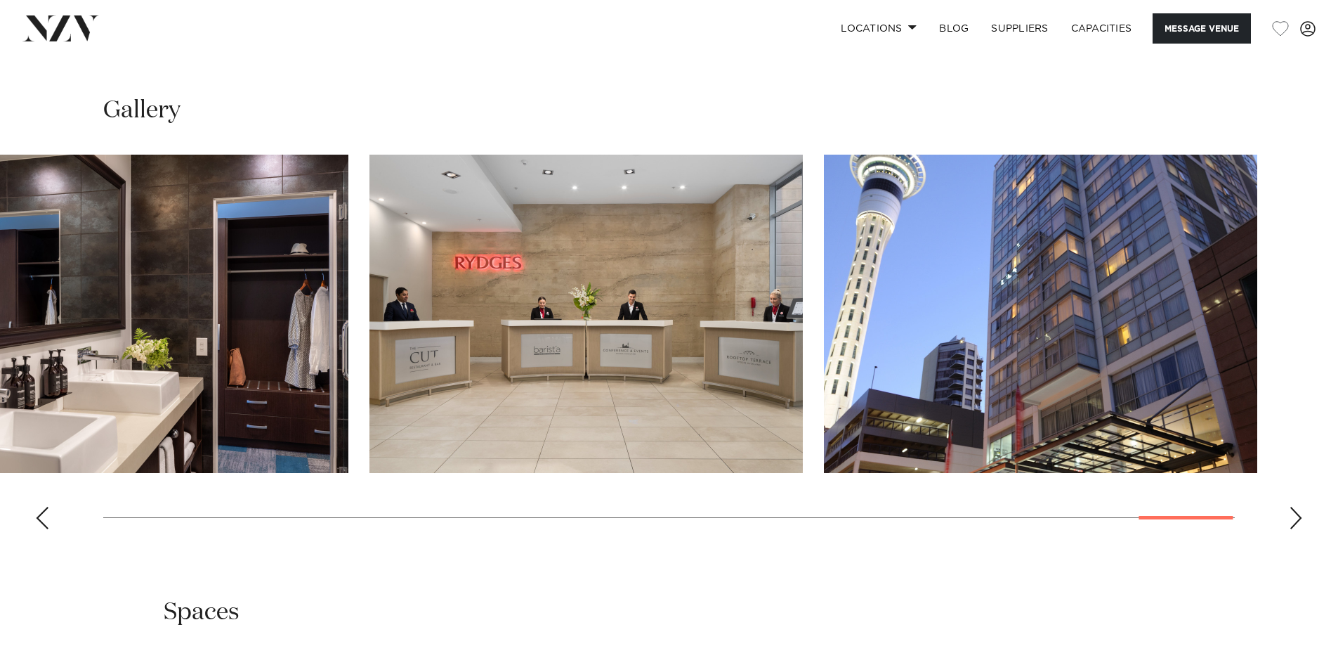
click at [490, 454] on img "29 / 30" at bounding box center [587, 314] width 434 height 318
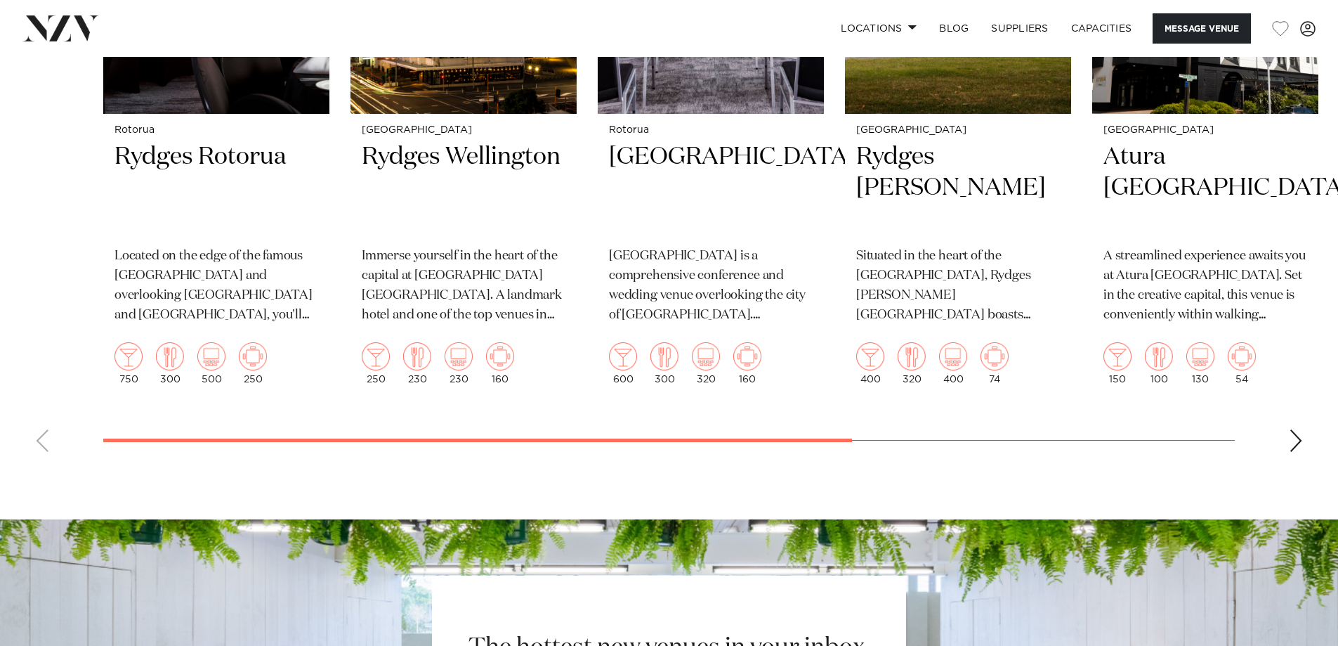
scroll to position [3971, 0]
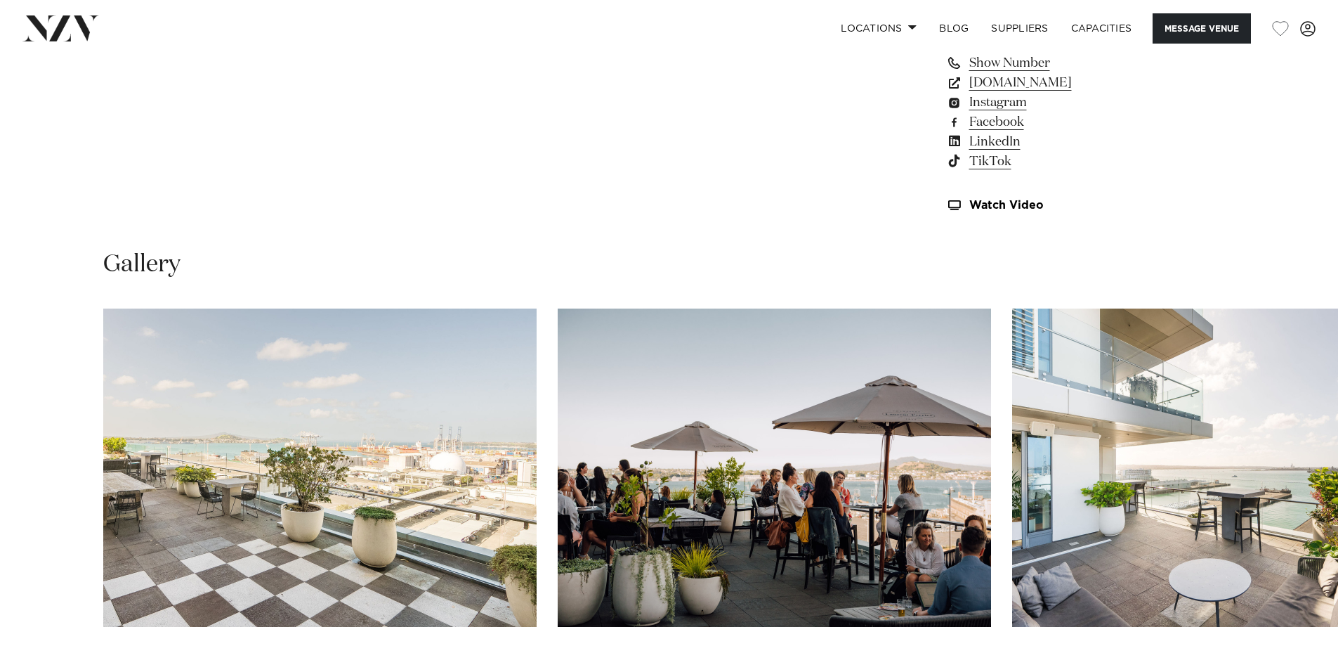
scroll to position [1194, 0]
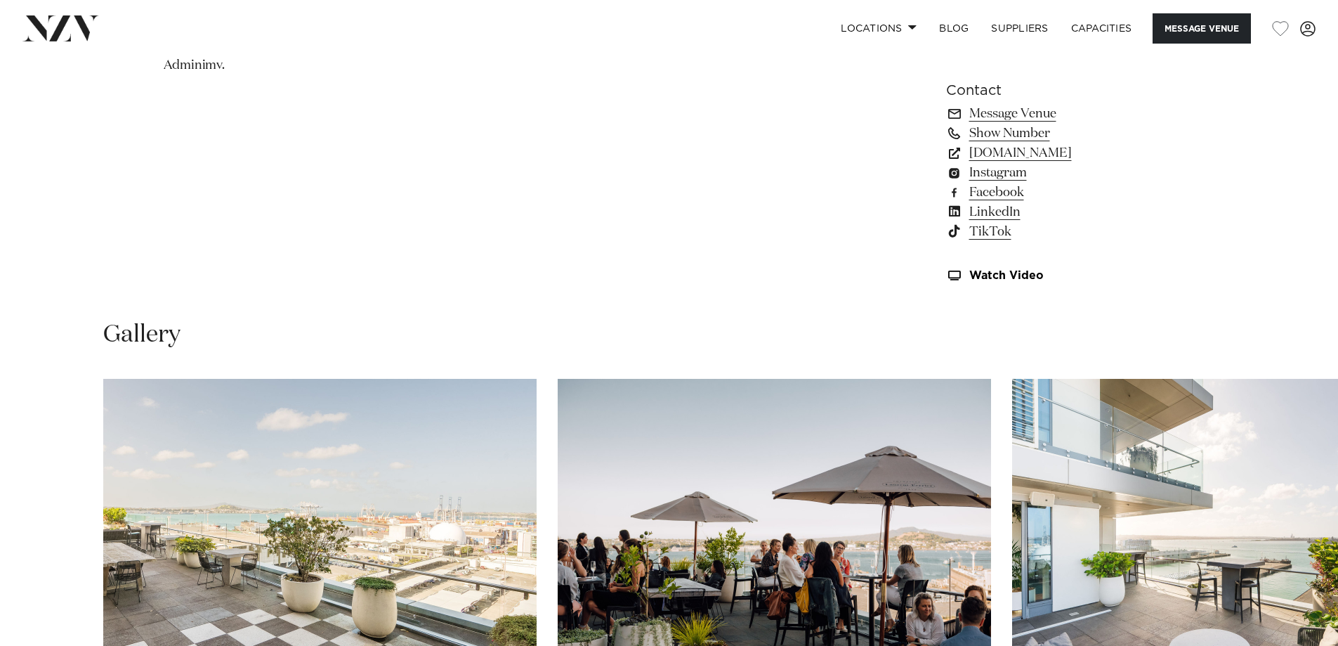
click at [1088, 337] on div "Gallery" at bounding box center [669, 335] width 1132 height 32
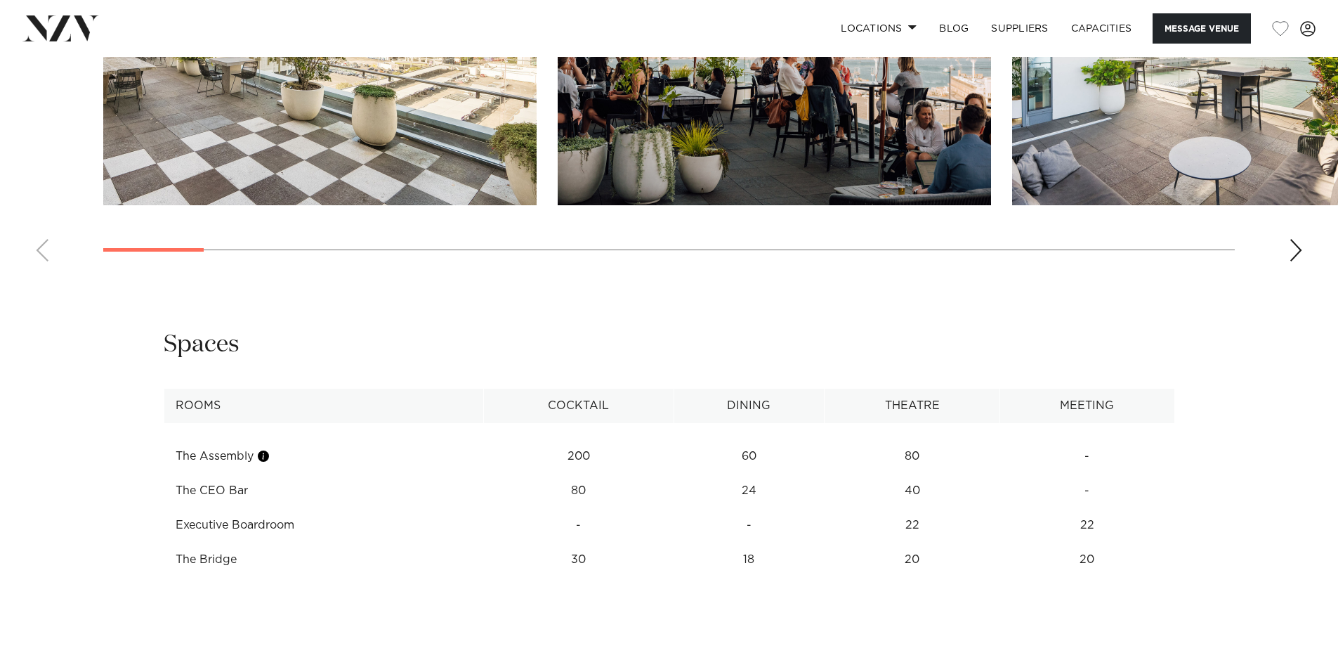
scroll to position [1405, 0]
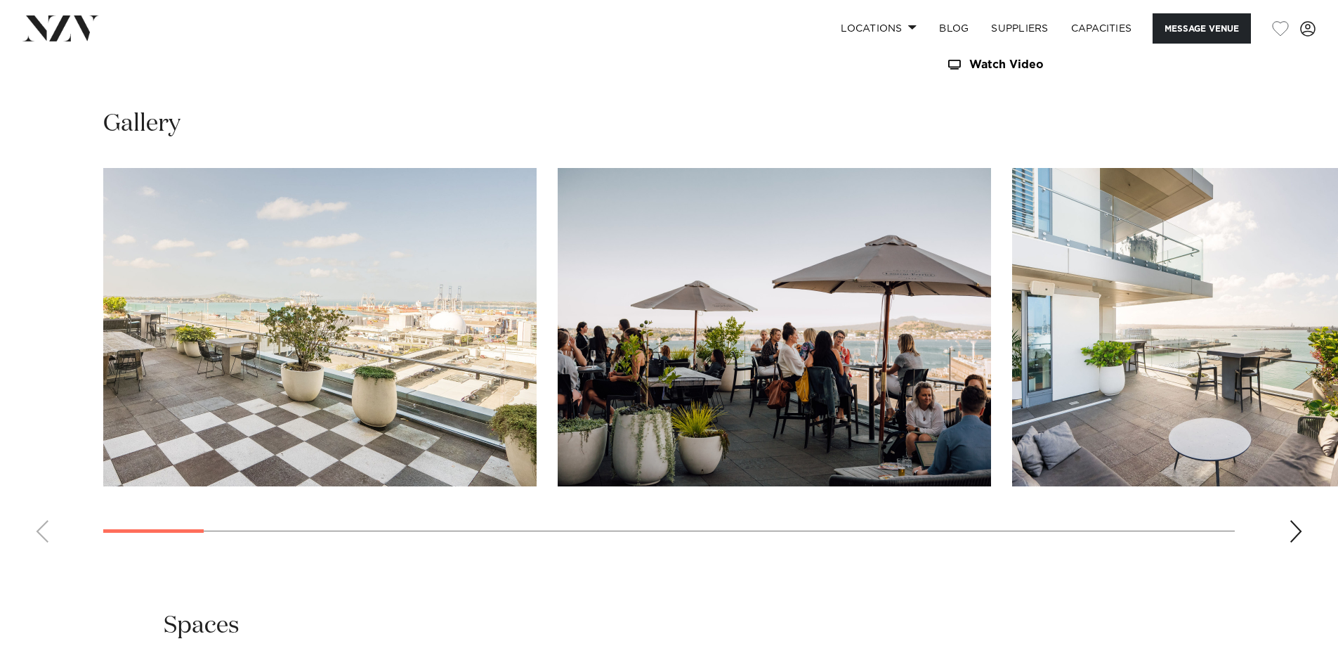
click at [1306, 525] on swiper-container at bounding box center [669, 361] width 1338 height 386
click at [1303, 526] on swiper-container at bounding box center [669, 361] width 1338 height 386
click at [1298, 530] on div "Next slide" at bounding box center [1296, 531] width 14 height 22
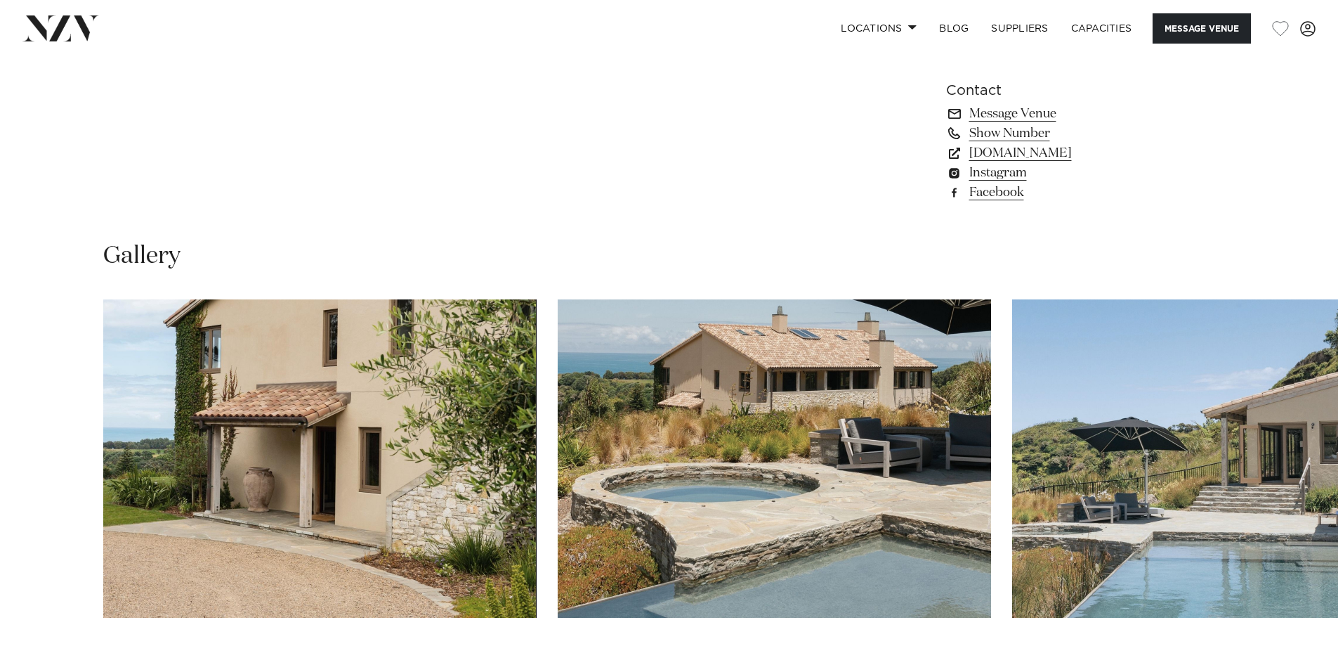
scroll to position [1265, 0]
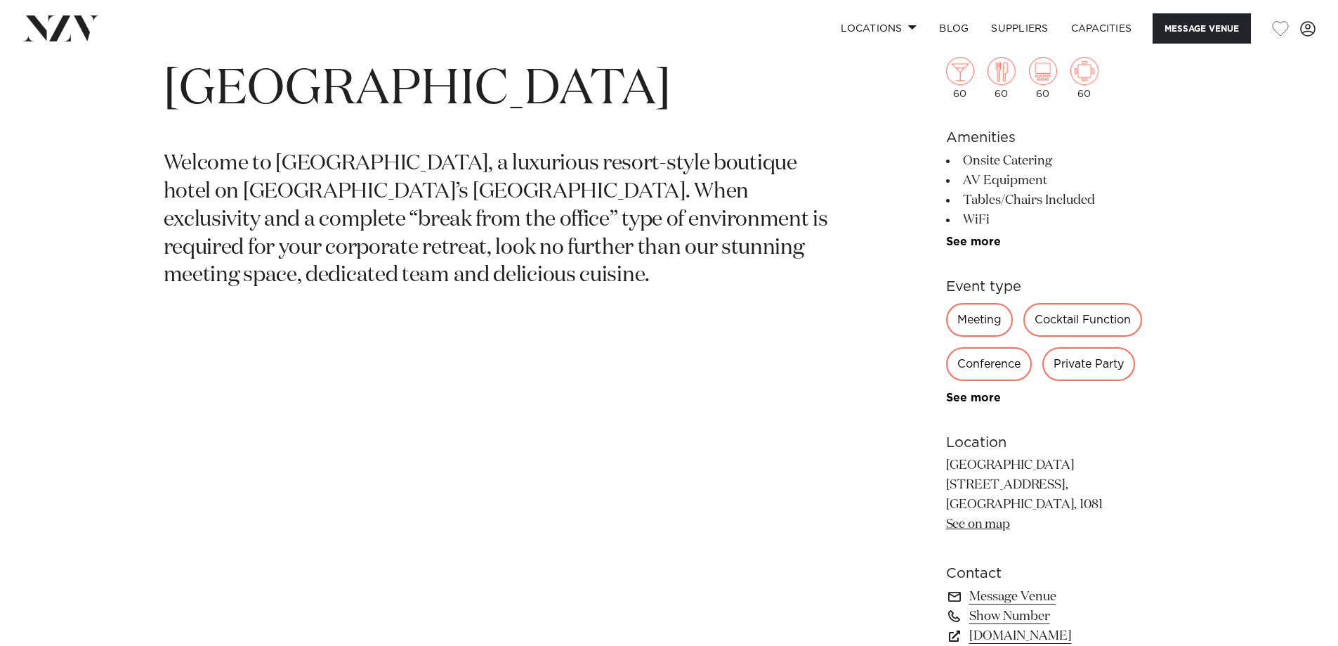
scroll to position [562, 0]
